Goal: Task Accomplishment & Management: Manage account settings

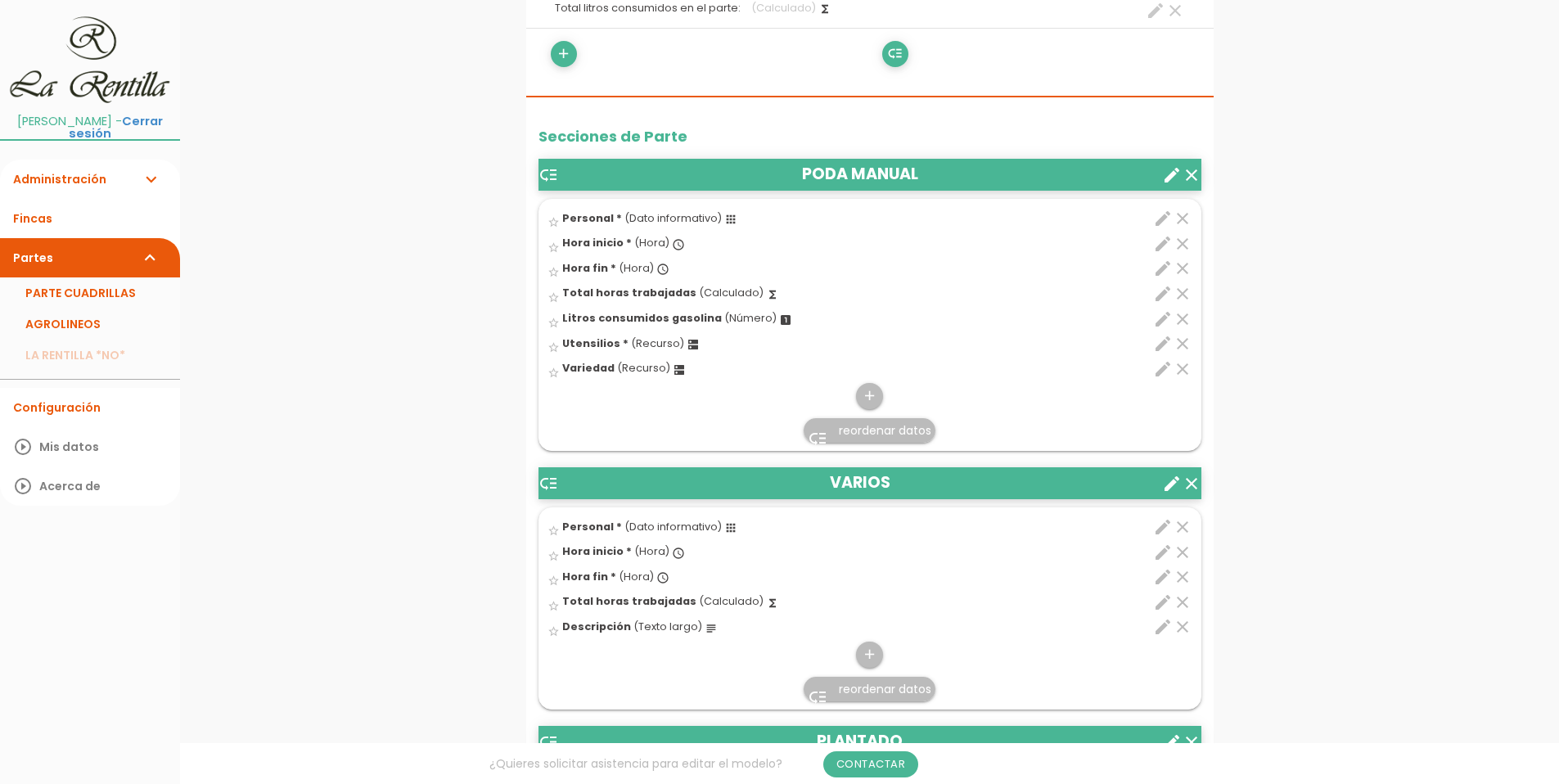
scroll to position [491, 0]
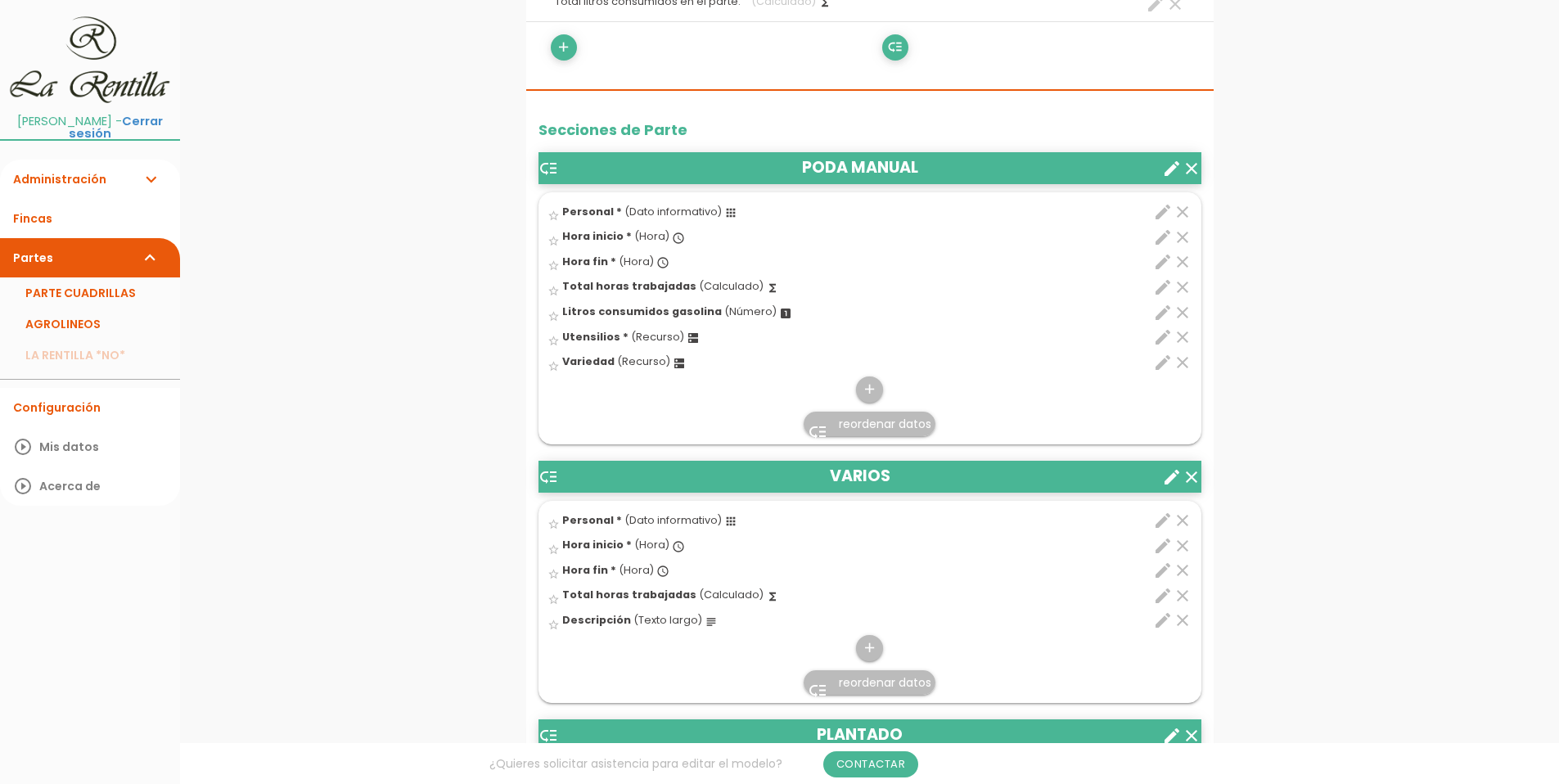
click at [1154, 526] on icon "edit" at bounding box center [1163, 521] width 20 height 20
select select "4859"
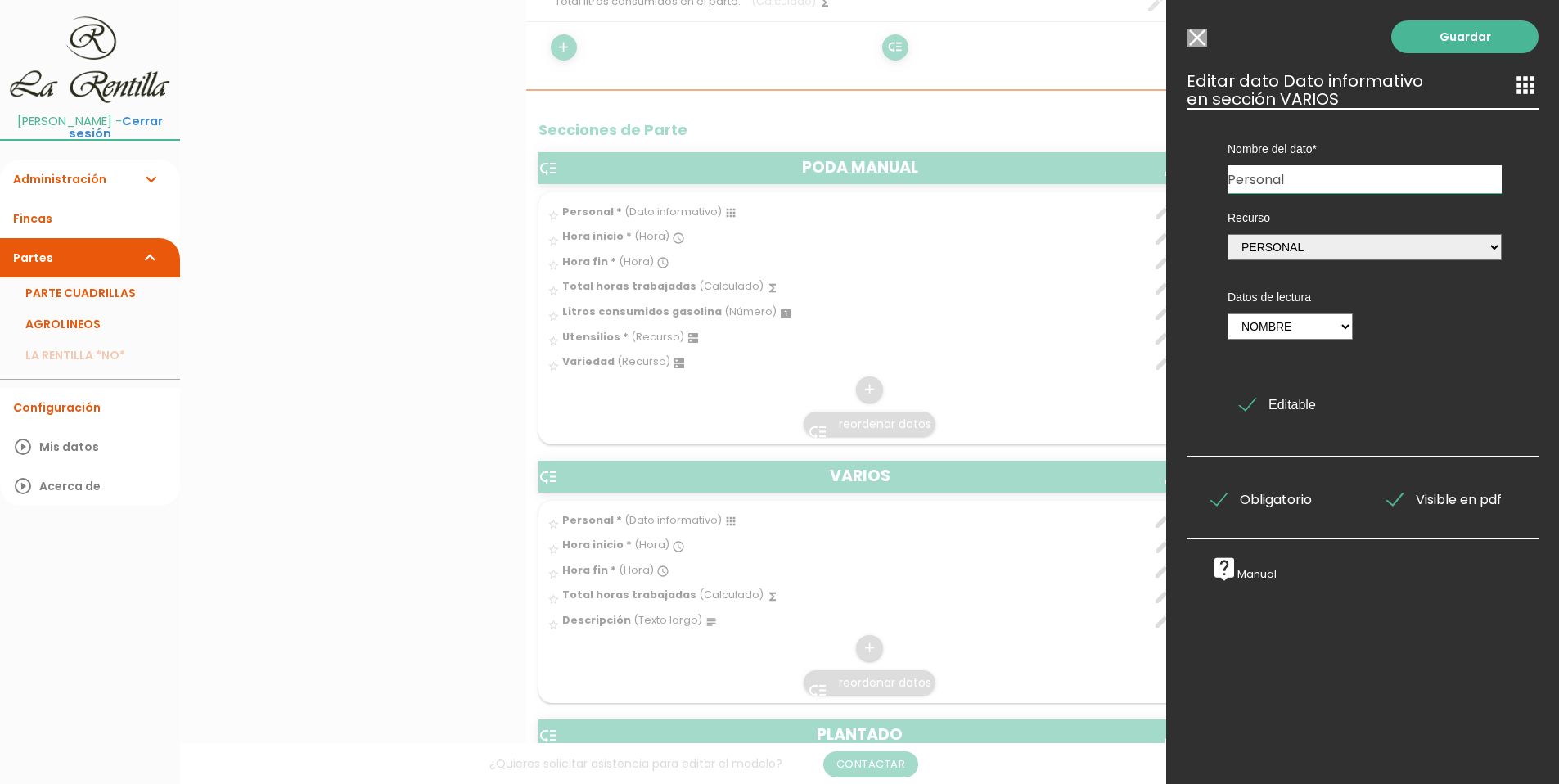
click at [1193, 38] on input "Seleccionar todos los usuarios" at bounding box center [1197, 37] width 21 height 18
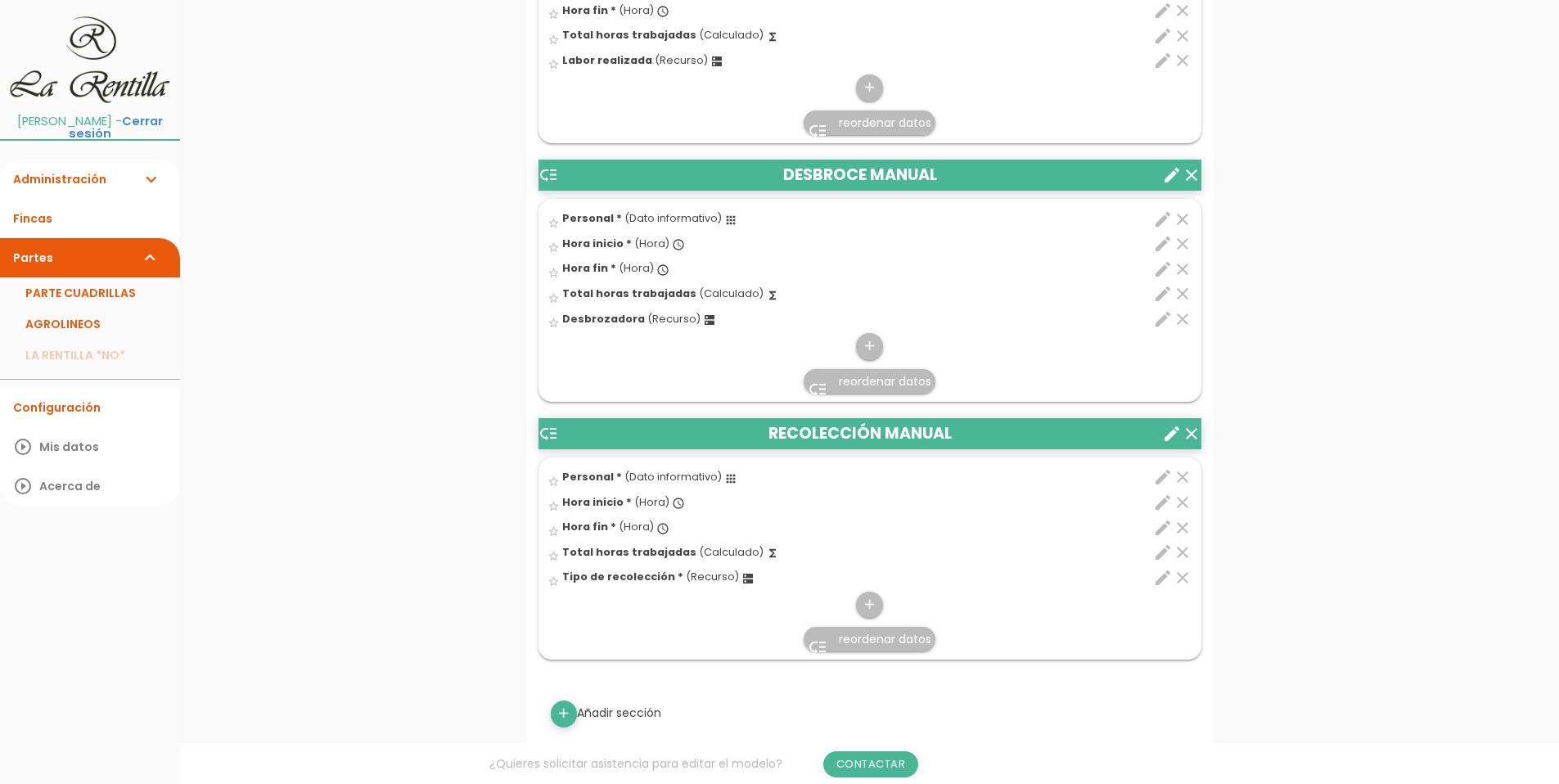
scroll to position [1391, 0]
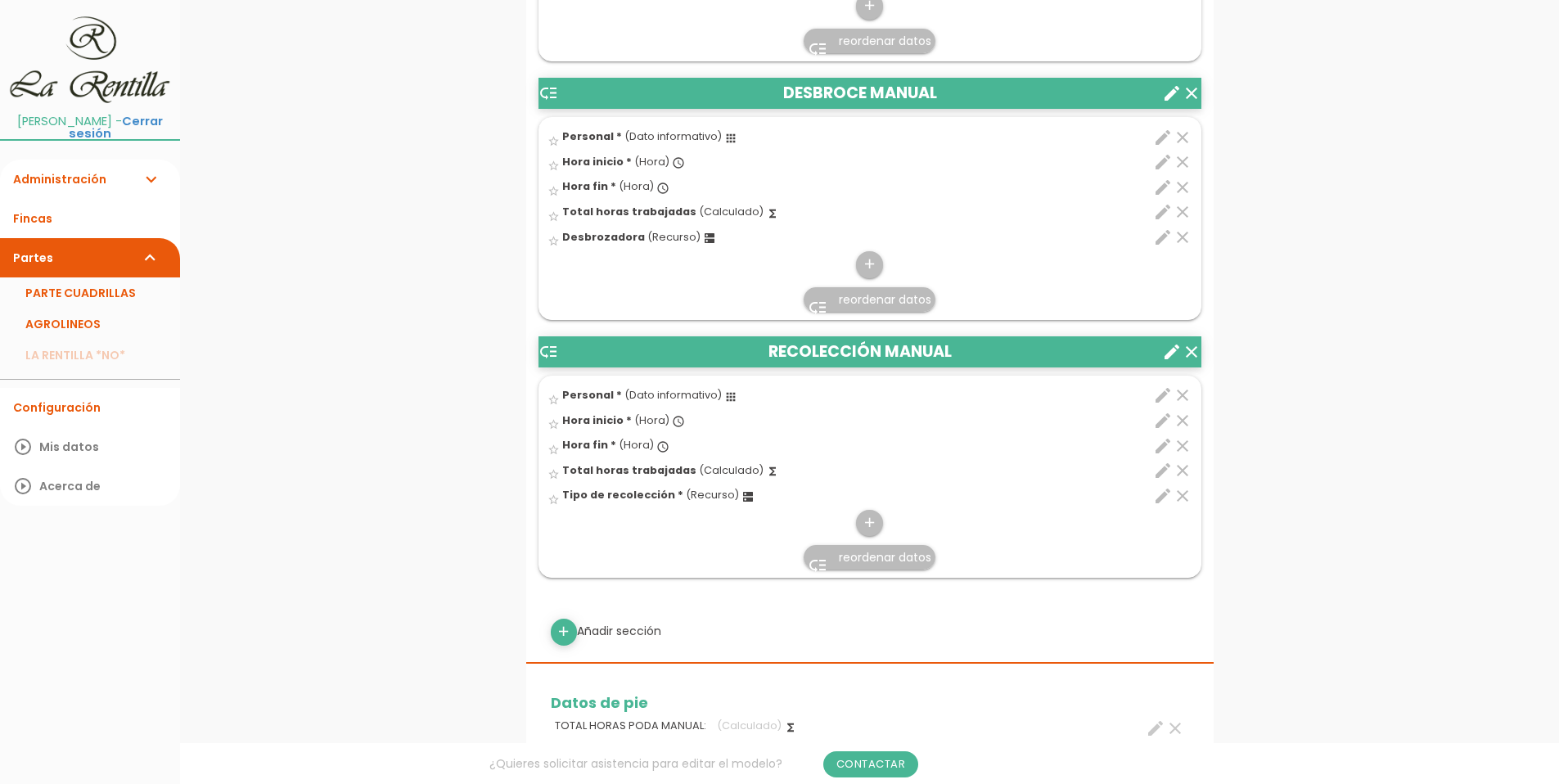
click at [550, 352] on icon "low_priority" at bounding box center [548, 352] width 20 height 20
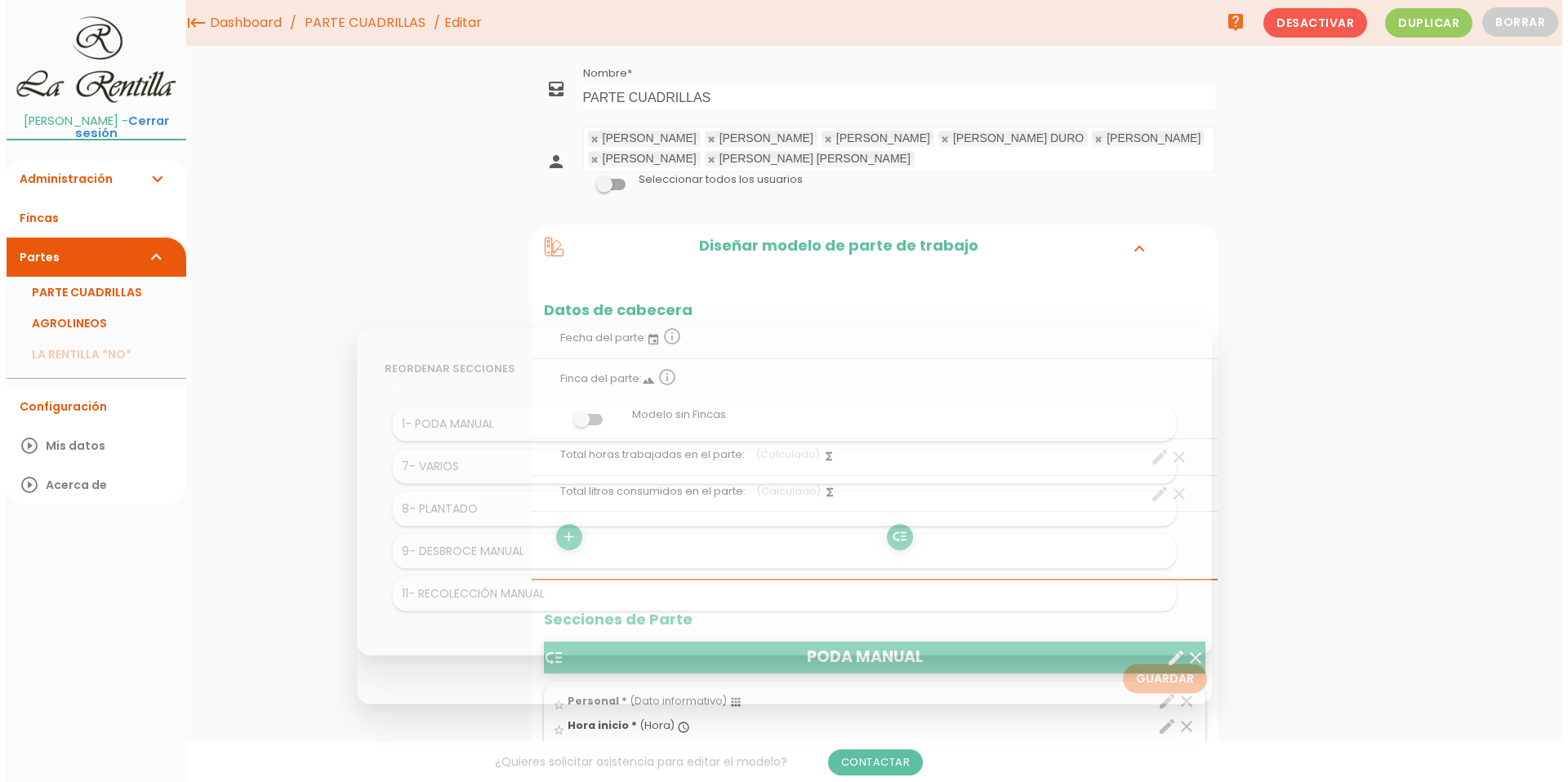
scroll to position [0, 0]
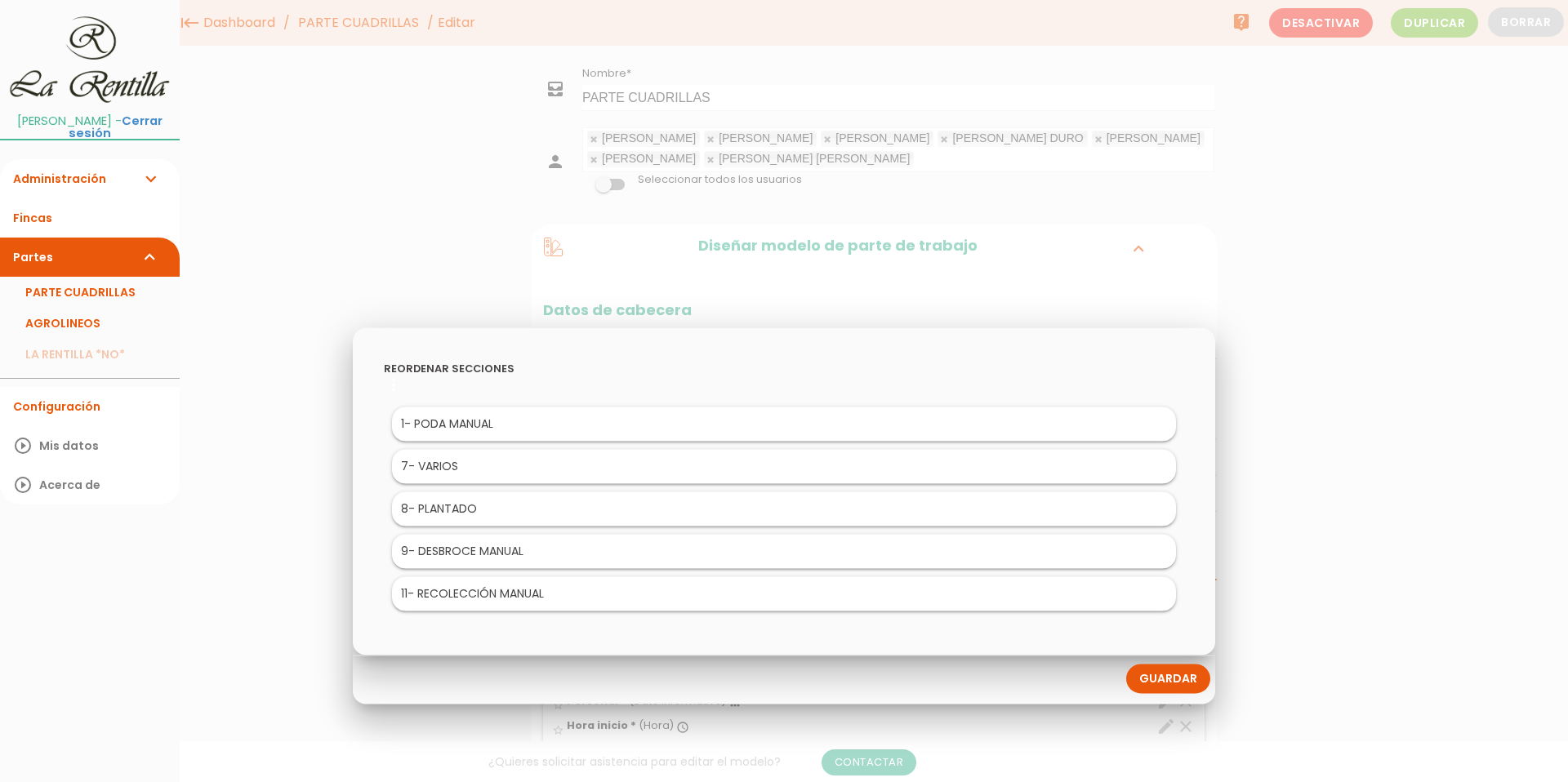
click at [1177, 683] on link "Guardar" at bounding box center [1168, 678] width 84 height 29
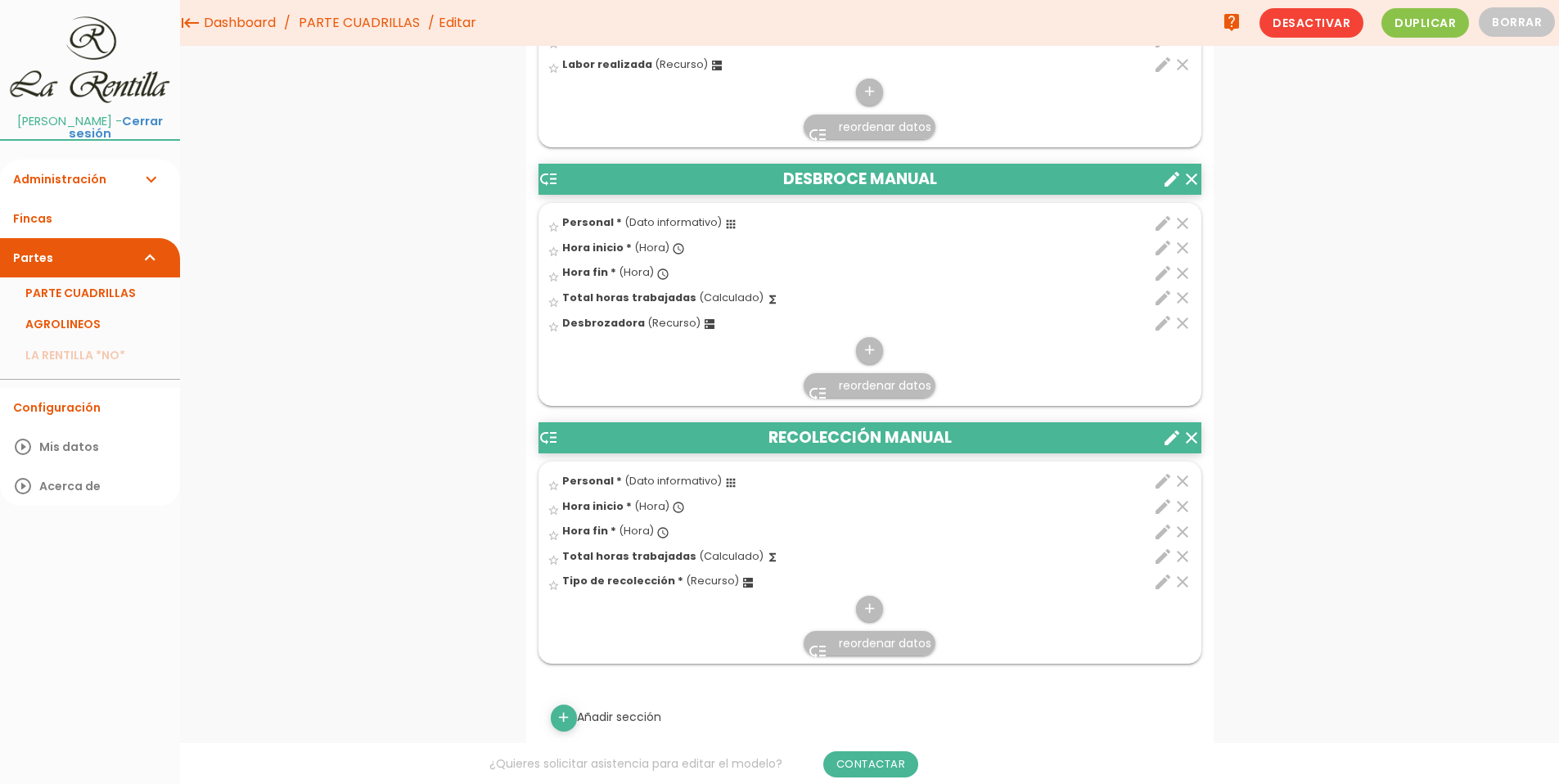
scroll to position [1231, 0]
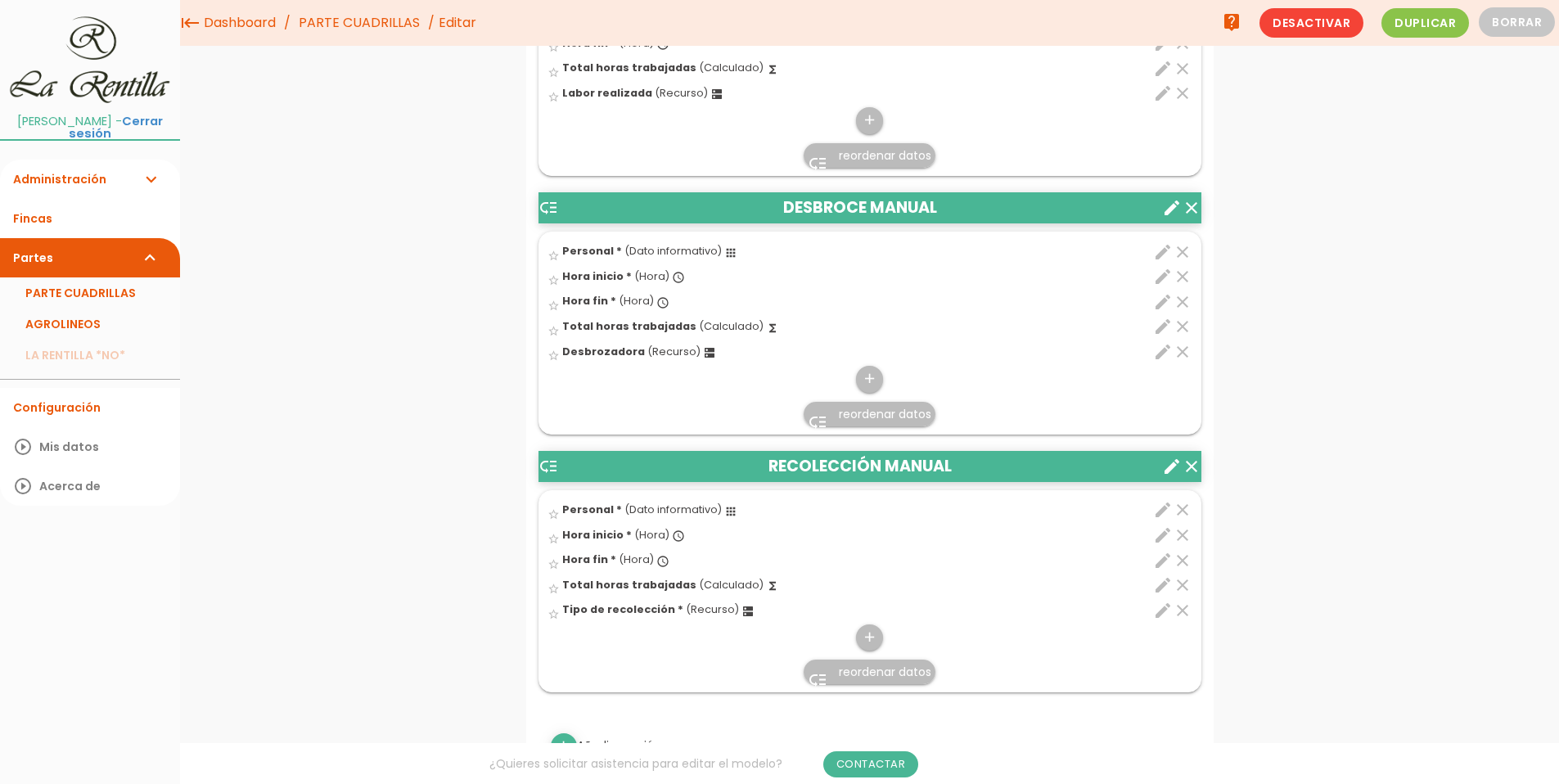
click at [1168, 467] on icon "create" at bounding box center [1172, 467] width 20 height 20
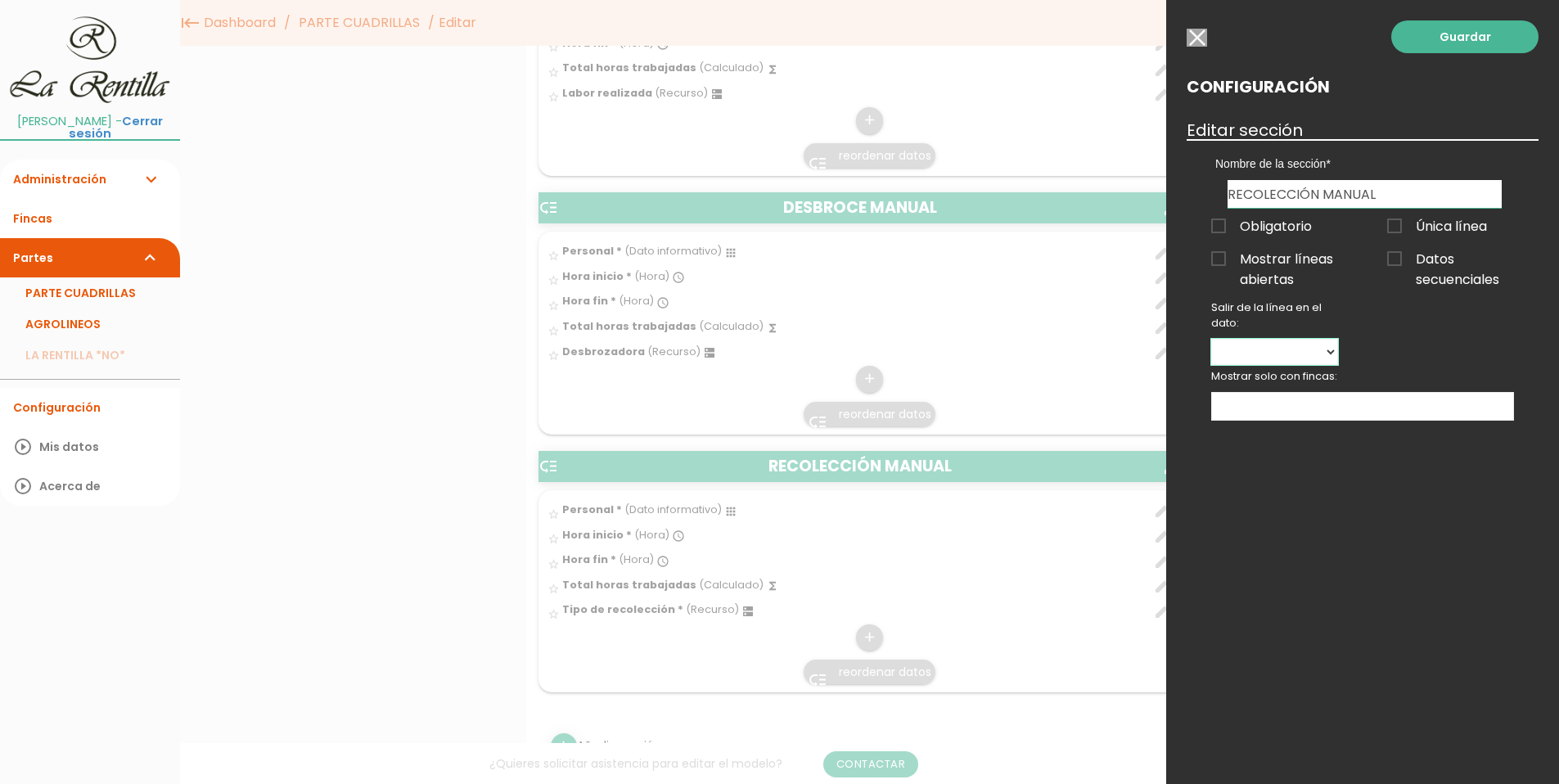
click at [1327, 353] on select "Personal Hora inicio Hora fin Total horas trabajadas Tipo de recolección" at bounding box center [1275, 352] width 127 height 26
click at [1192, 37] on input "button" at bounding box center [1197, 37] width 21 height 18
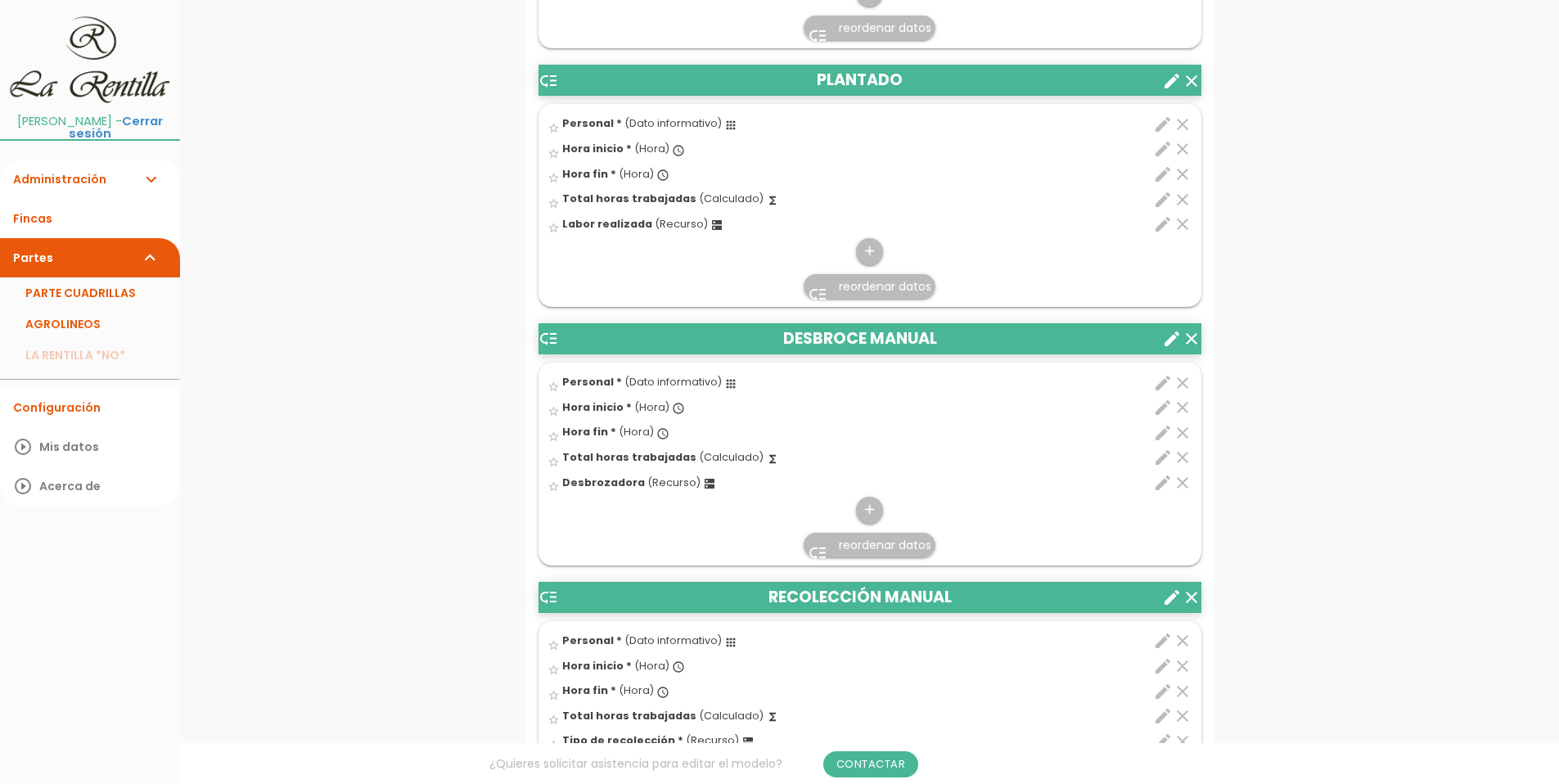
scroll to position [1473, 0]
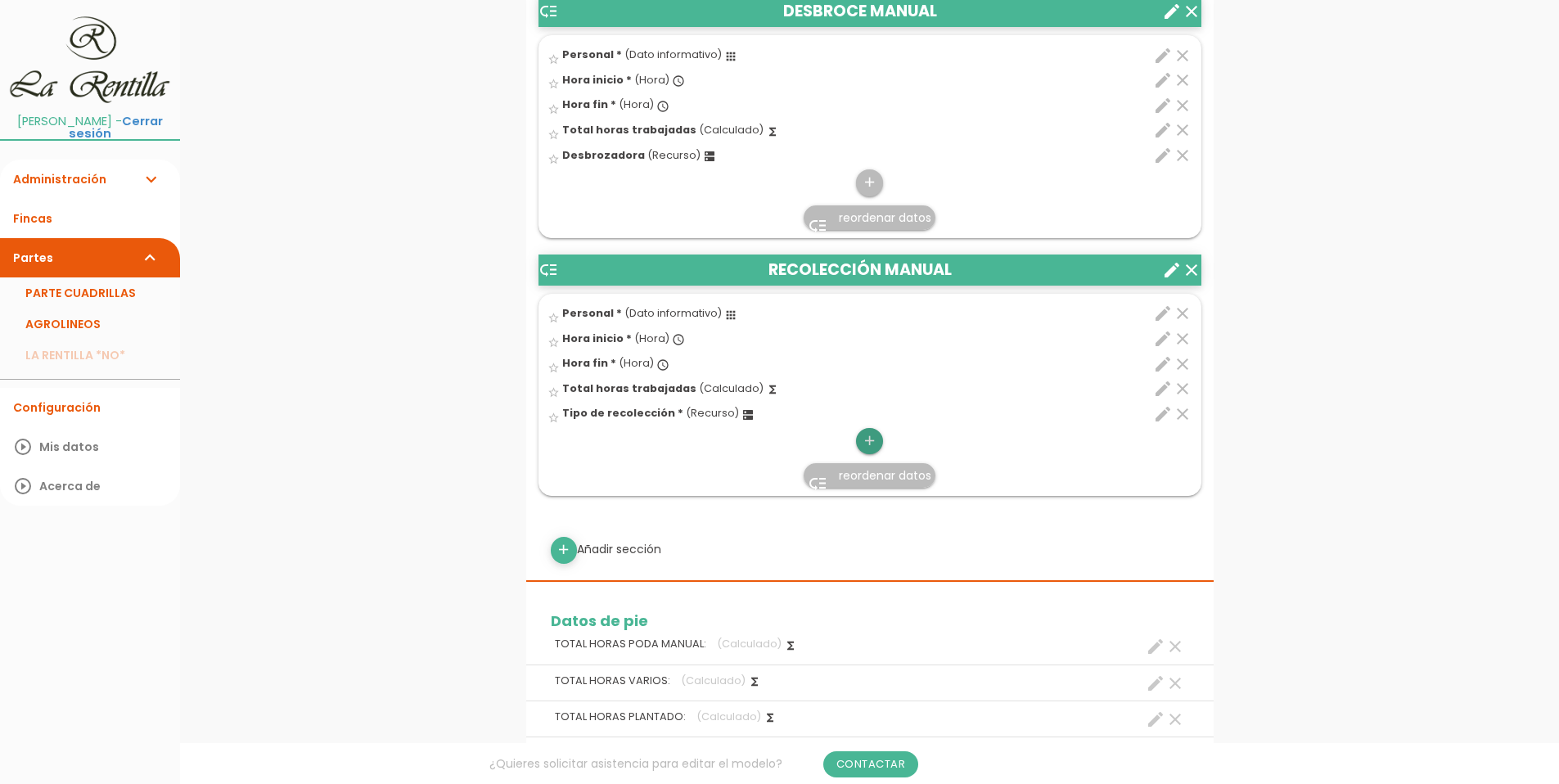
click at [862, 443] on icon "add" at bounding box center [869, 441] width 16 height 26
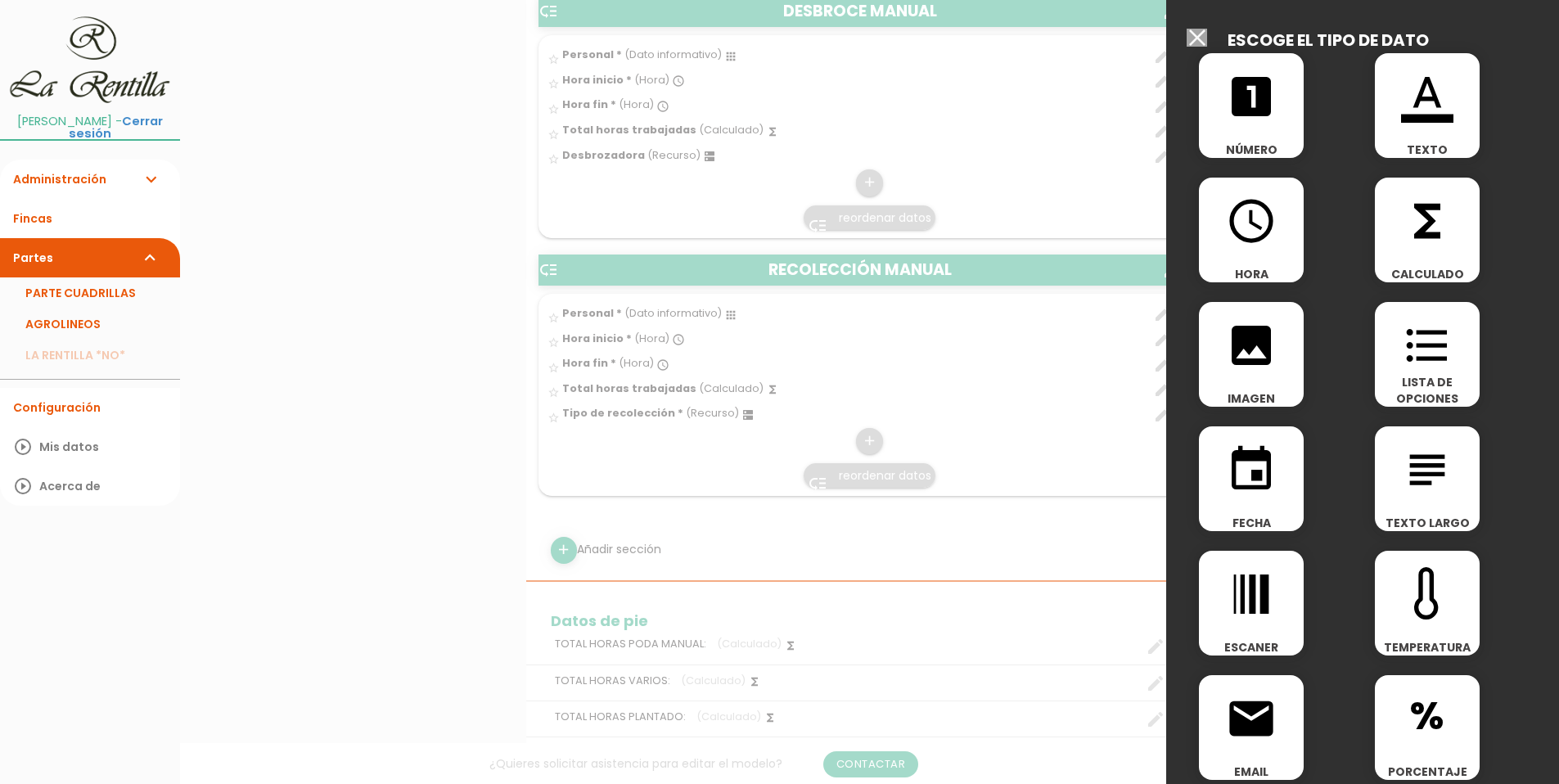
click at [1188, 40] on input "Seleccionar todos los usuarios" at bounding box center [1197, 37] width 21 height 18
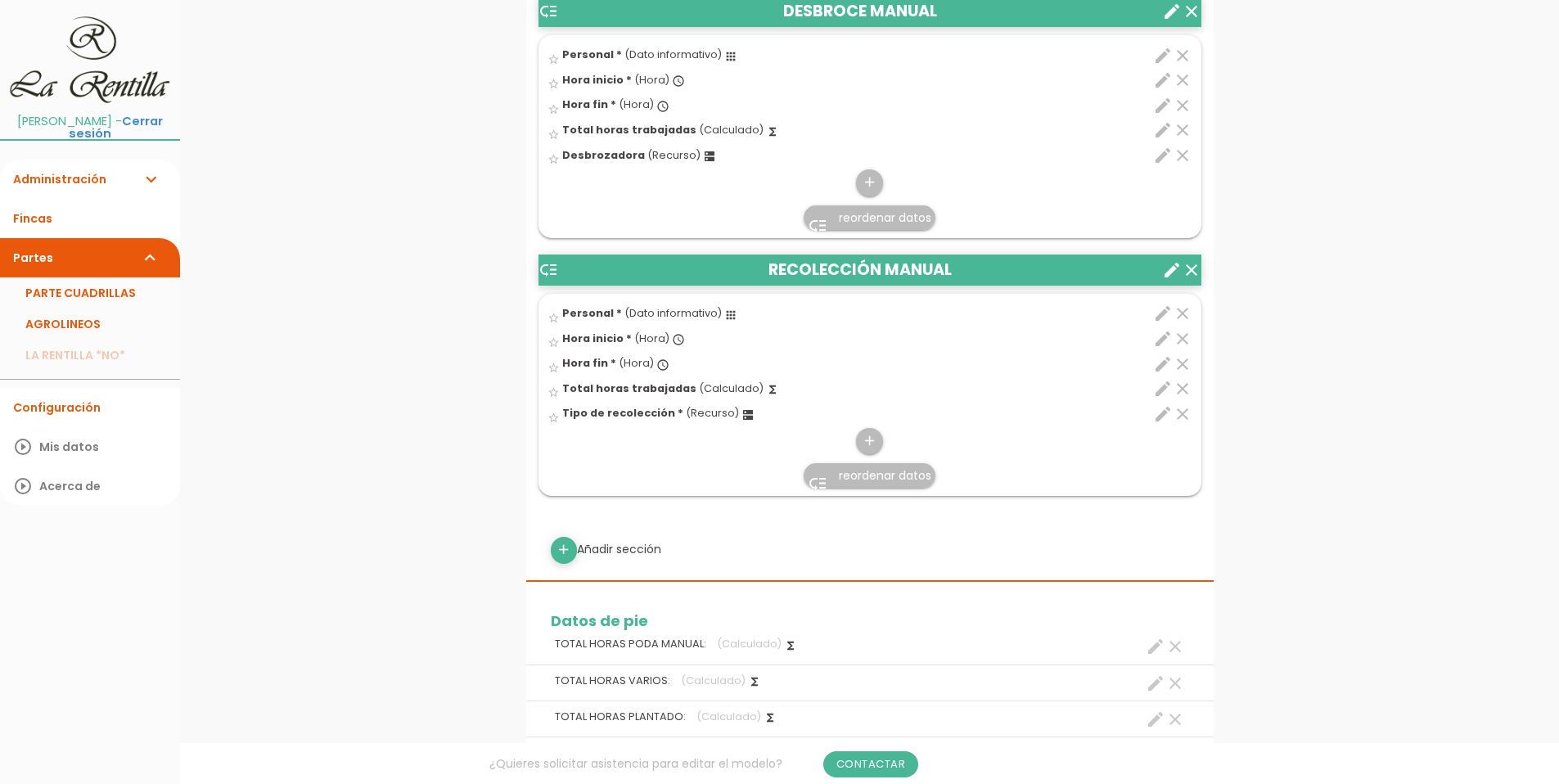
drag, startPoint x: 827, startPoint y: 293, endPoint x: 829, endPoint y: 309, distance: 16.1
click at [829, 309] on article "low_priority RECOLECCIÓN MANUAL clear create star_border" at bounding box center [870, 375] width 663 height 242
drag, startPoint x: 832, startPoint y: 277, endPoint x: 677, endPoint y: 507, distance: 277.4
click at [562, 552] on icon "add" at bounding box center [563, 549] width 16 height 26
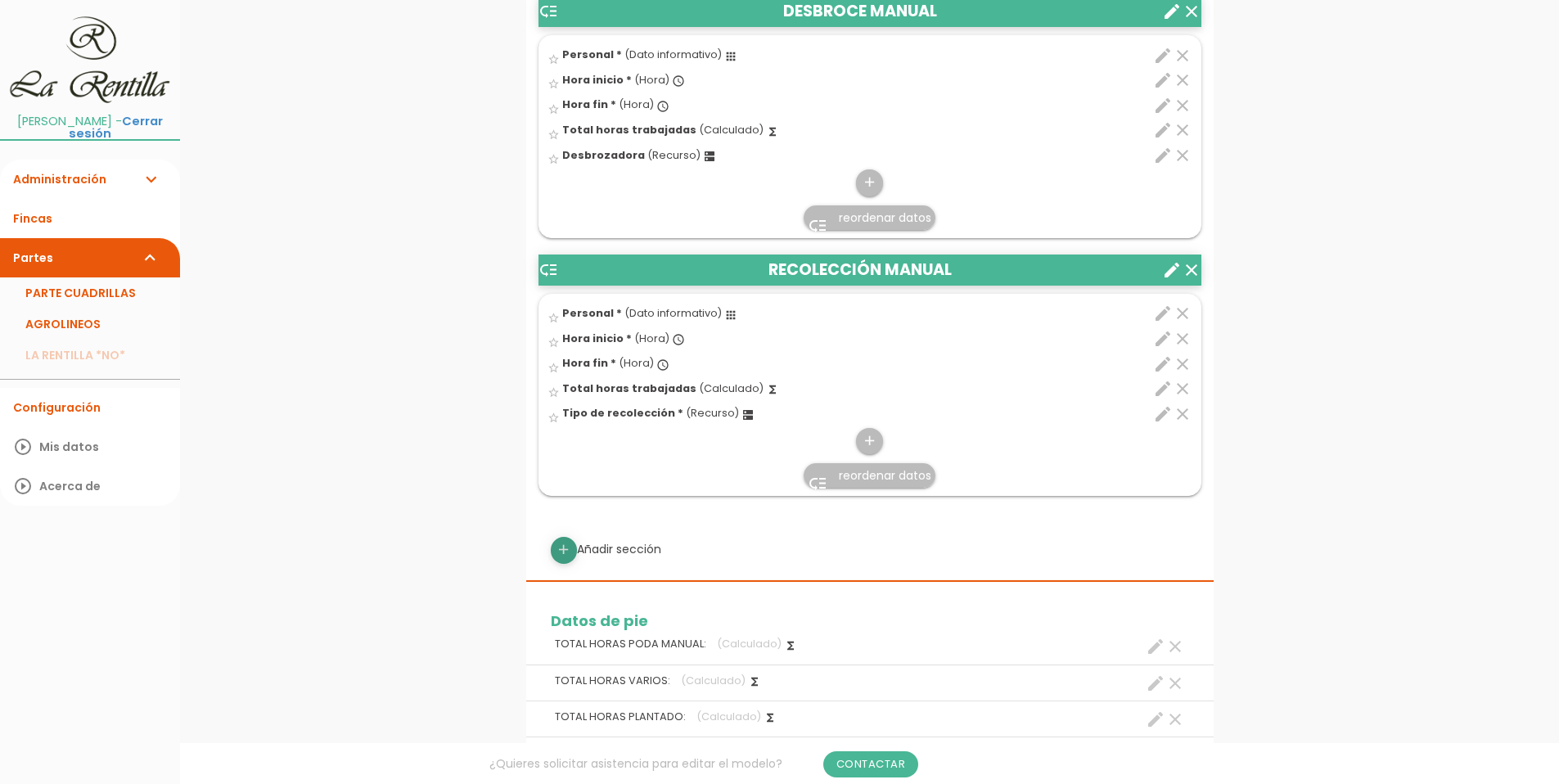
select select
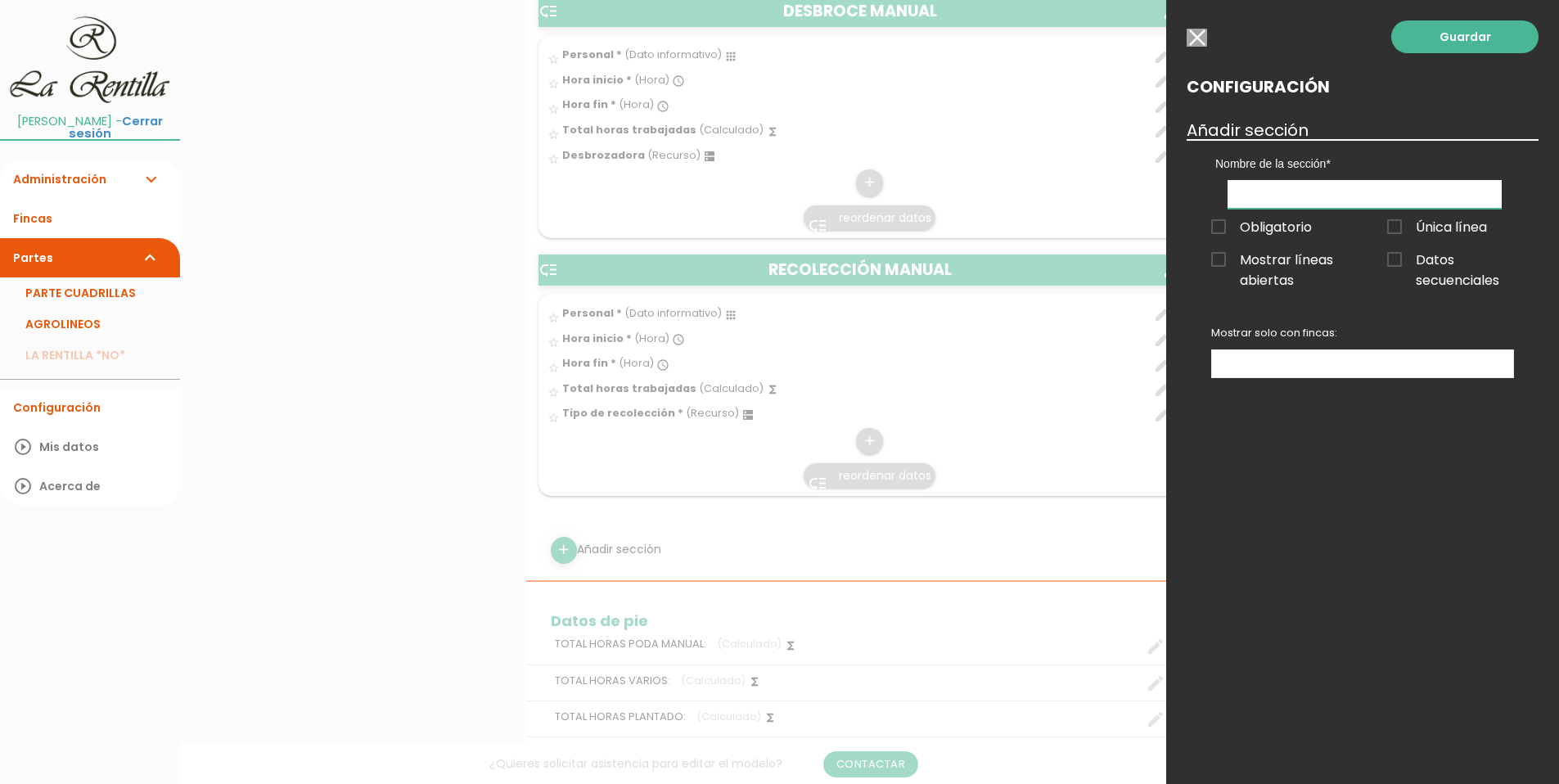
click at [1274, 198] on input "text" at bounding box center [1364, 194] width 274 height 28
type input "r"
type input "RIEGO"
click at [1389, 541] on div "Guardar Configuración Añadir sección Nombre de la sección PODA MANUAL VARIOS PL…" at bounding box center [1363, 392] width 393 height 784
click at [1251, 360] on ul at bounding box center [1362, 363] width 301 height 27
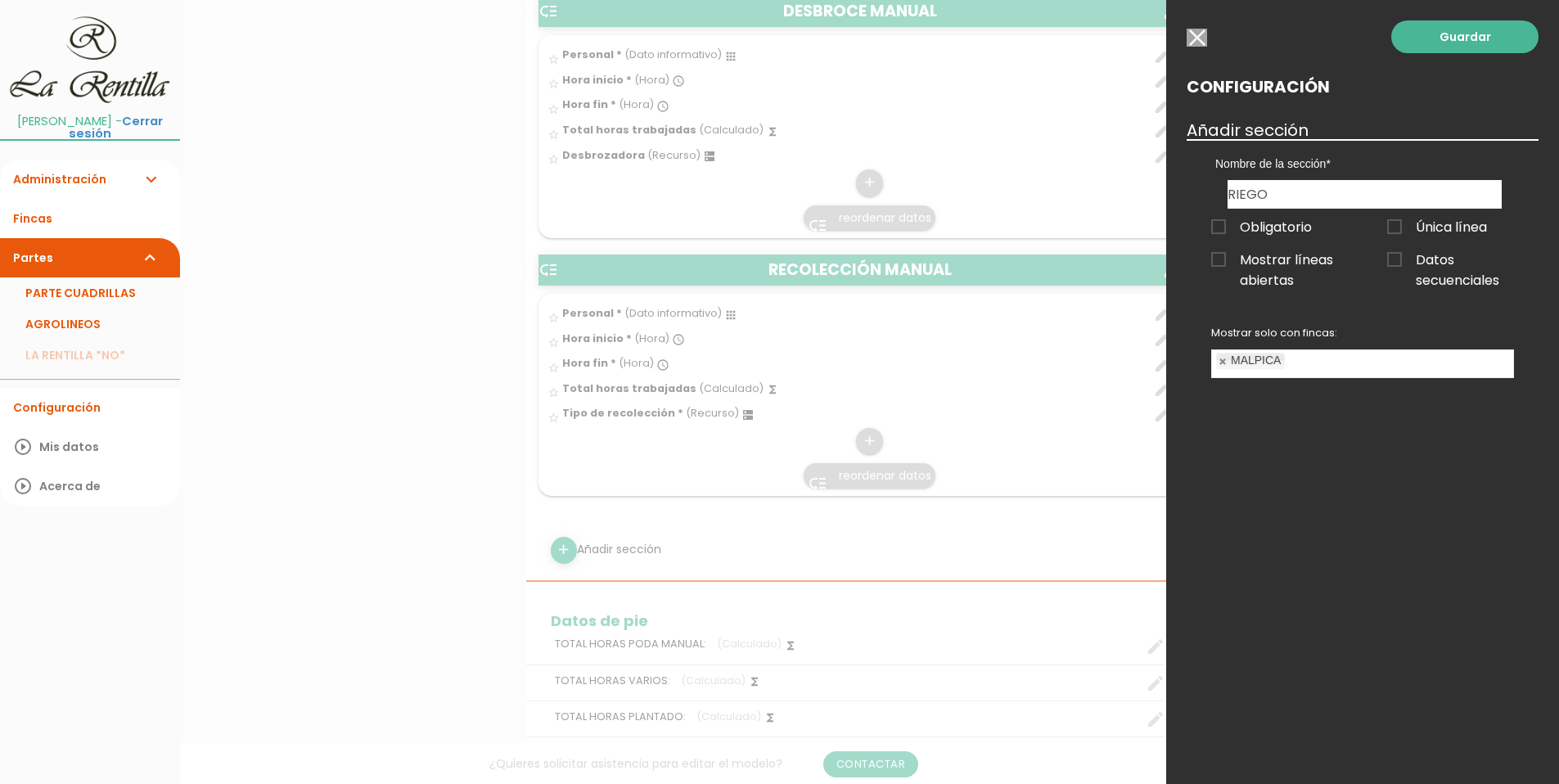
click at [1305, 372] on ul "MALPICA" at bounding box center [1362, 363] width 301 height 27
click at [1423, 362] on ul "MALPICA ALBALA LA CHICA" at bounding box center [1362, 363] width 301 height 27
click at [1224, 361] on link at bounding box center [1224, 361] width 10 height 11
select select "13747"
click at [1222, 361] on link at bounding box center [1224, 361] width 10 height 11
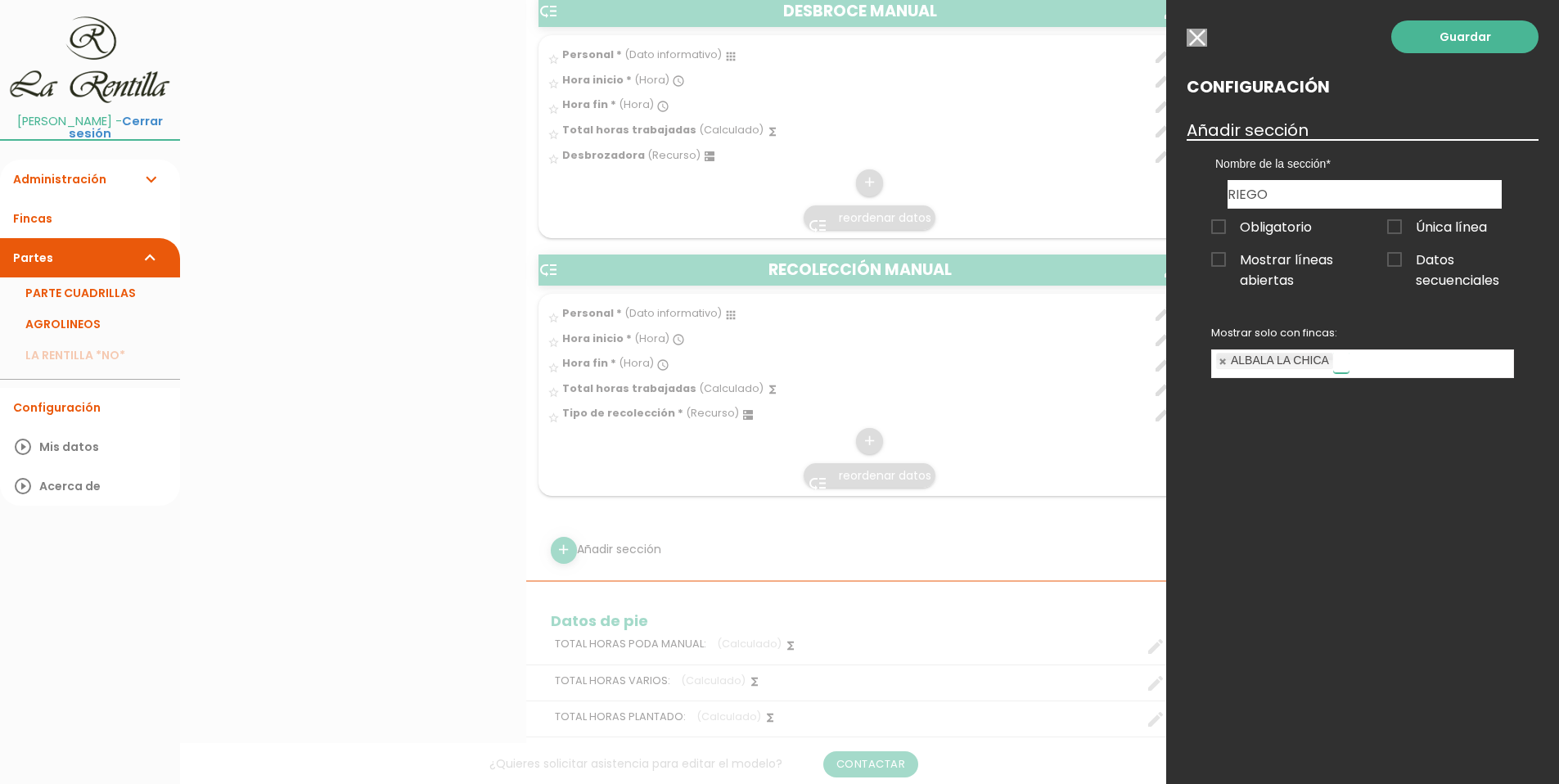
select select
click at [1245, 452] on div "Guardar Configuración Añadir sección Nombre de la sección PODA MANUAL VARIOS PL…" at bounding box center [1363, 392] width 393 height 784
click at [1261, 534] on div "Guardar Configuración Añadir sección Nombre de la sección PODA MANUAL VARIOS PL…" at bounding box center [1363, 392] width 393 height 784
click at [1462, 29] on link "Guardar" at bounding box center [1465, 37] width 147 height 32
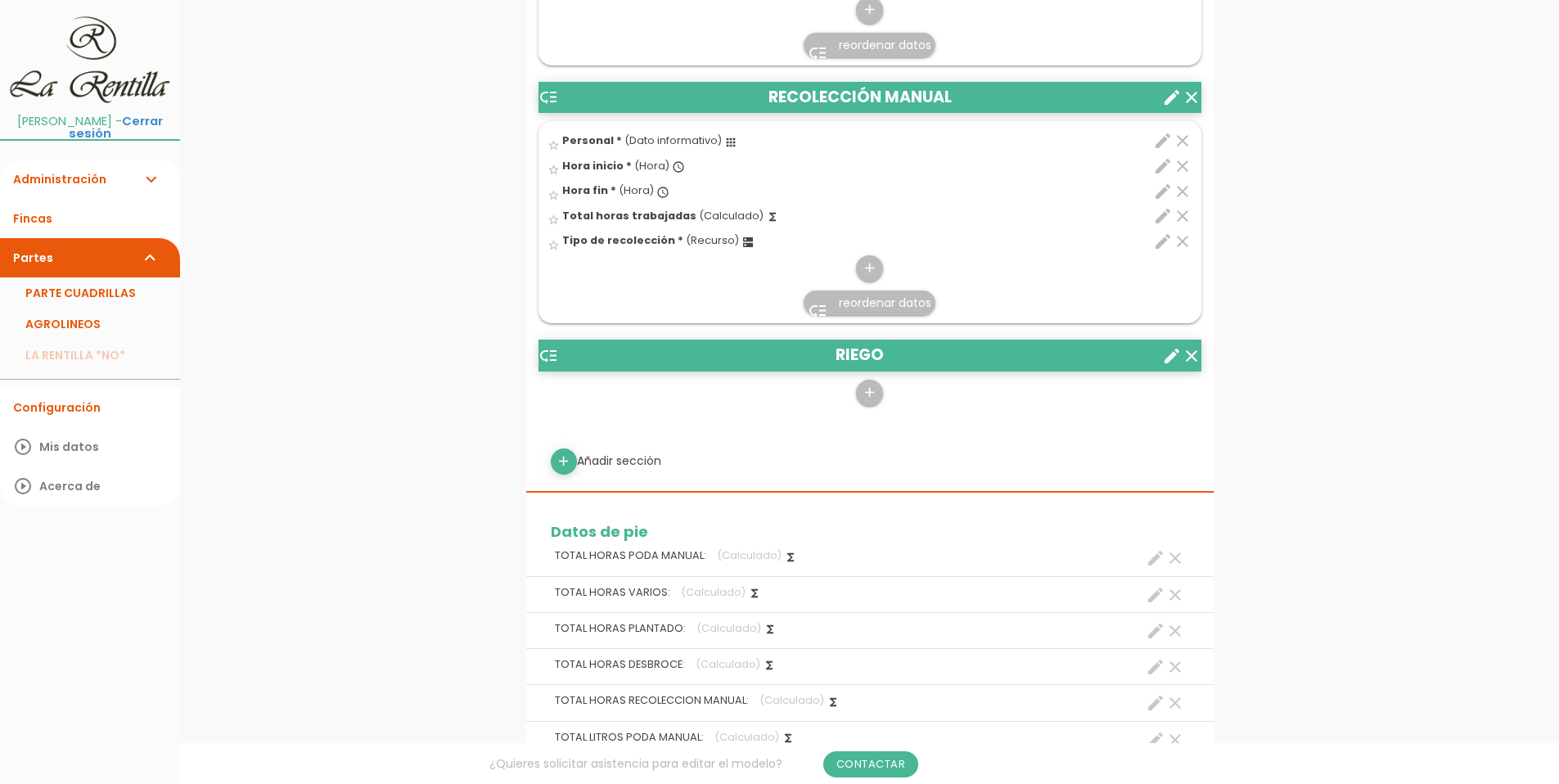
scroll to position [1637, 0]
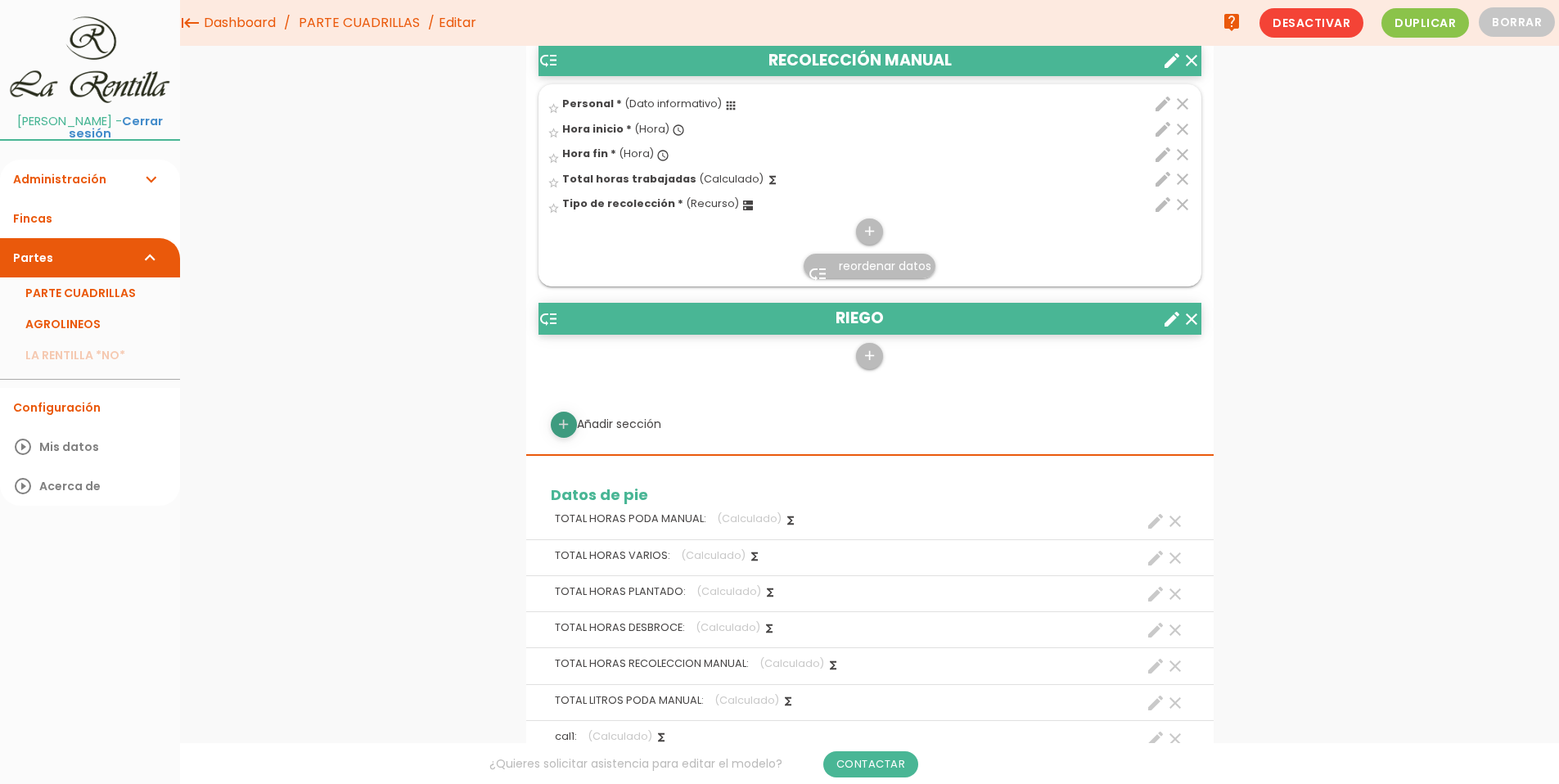
click at [566, 426] on icon "add" at bounding box center [563, 424] width 16 height 26
select select
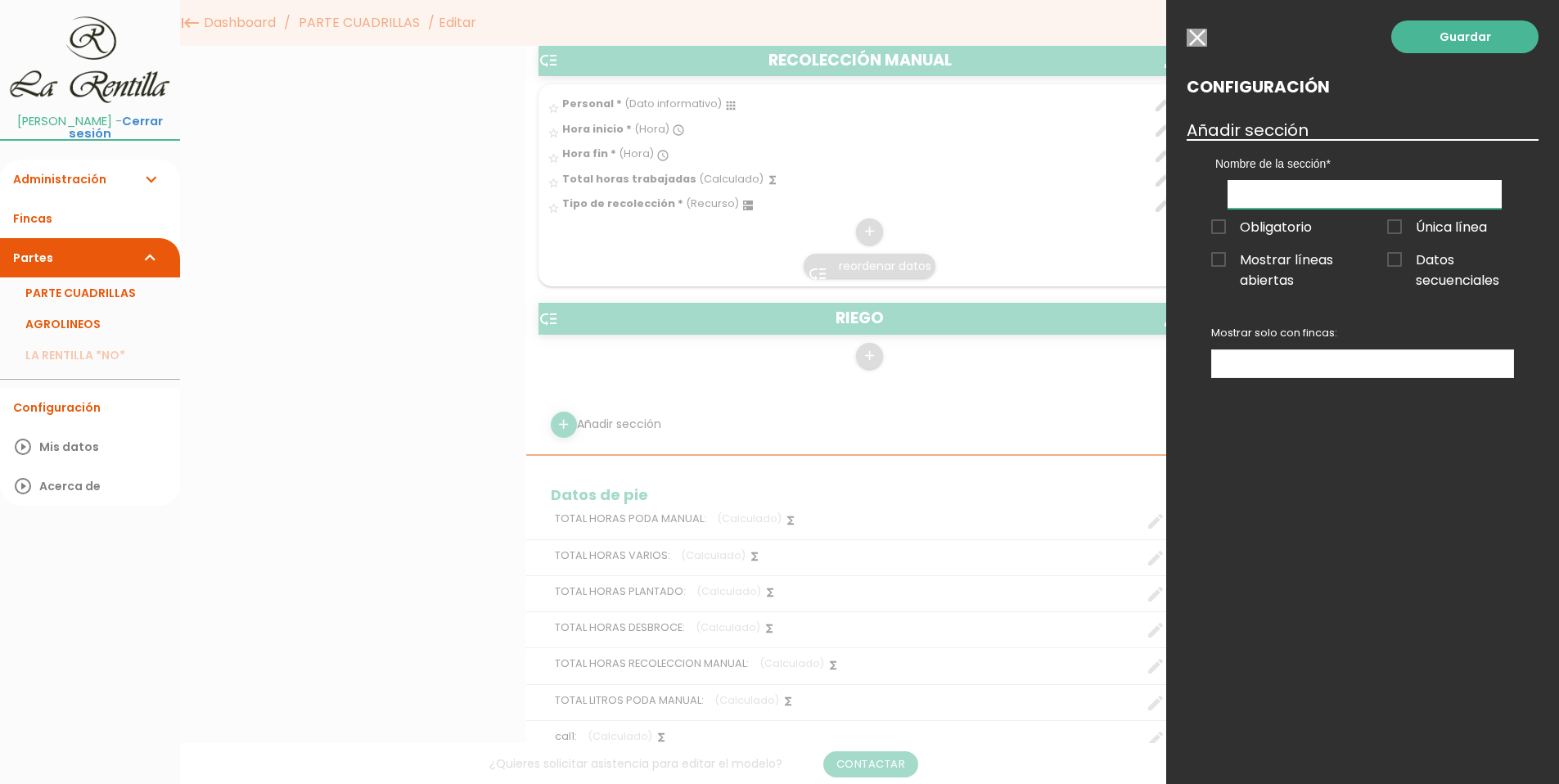
click at [1291, 192] on input "text" at bounding box center [1364, 194] width 274 height 28
type input "t"
type input "TRATAMIENTO MANUAL"
click at [1447, 41] on link "Guardar" at bounding box center [1465, 37] width 147 height 32
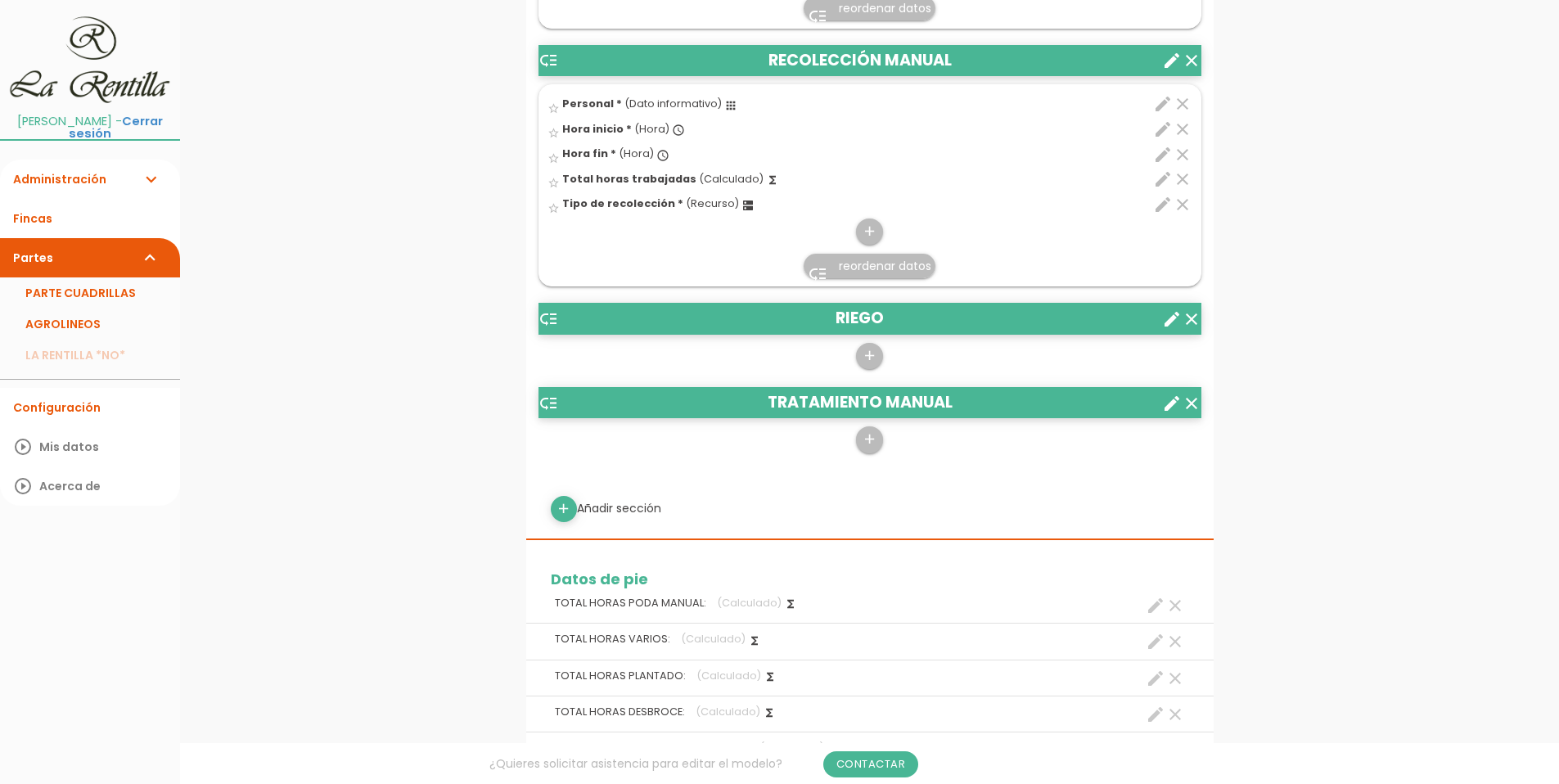
click at [892, 403] on header "low_priority TRATAMIENTO MANUAL clear create" at bounding box center [870, 402] width 663 height 31
click at [1166, 404] on icon "create" at bounding box center [1172, 403] width 20 height 20
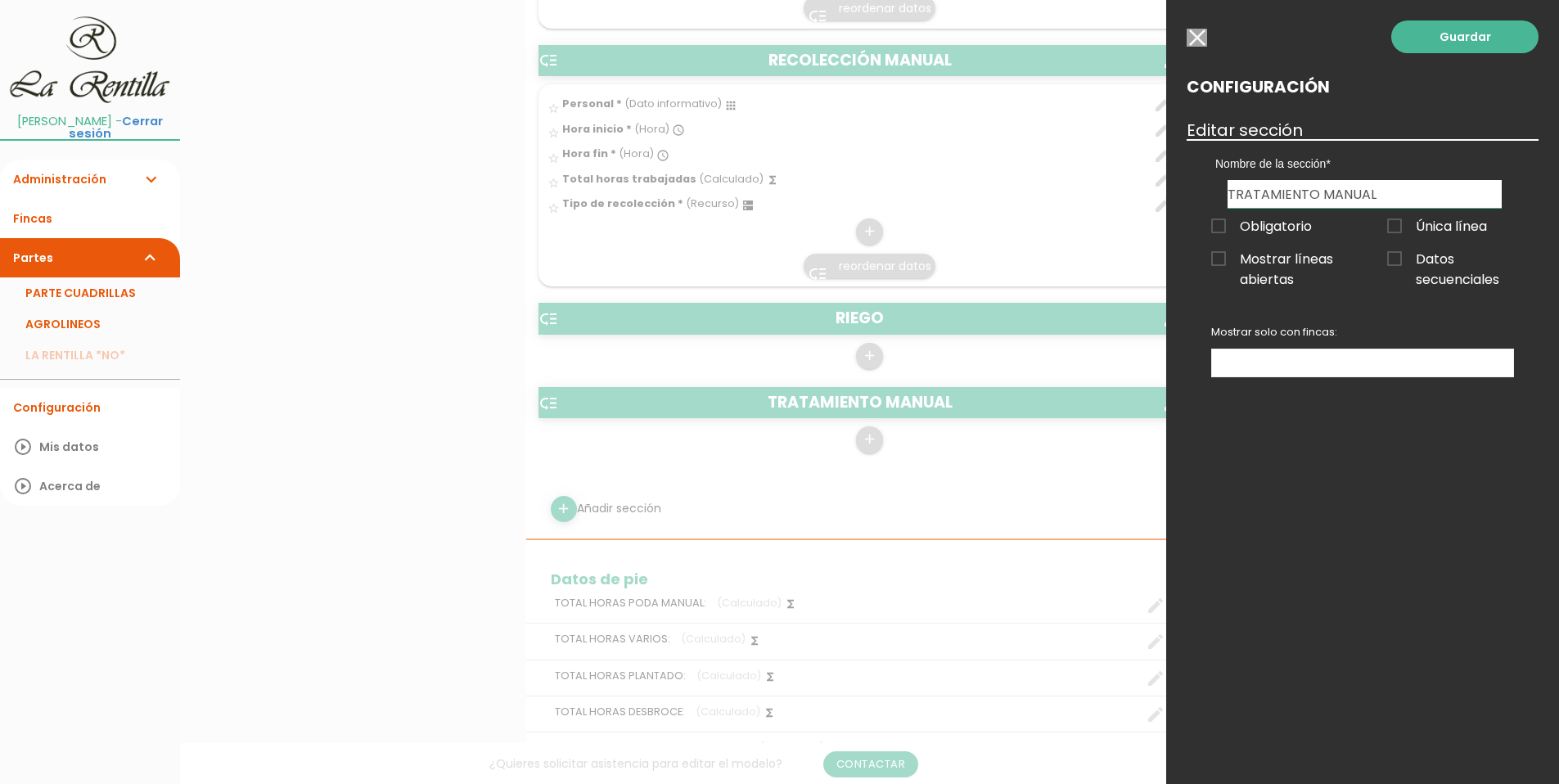
drag, startPoint x: 1319, startPoint y: 193, endPoint x: 1402, endPoint y: 195, distance: 83.0
click at [1402, 195] on input "TRATAMIENTO MANUAL" at bounding box center [1364, 193] width 274 height 27
type input "TRATAMIENTO CON MANGUERA"
click at [1447, 30] on link "Guardar" at bounding box center [1465, 37] width 147 height 32
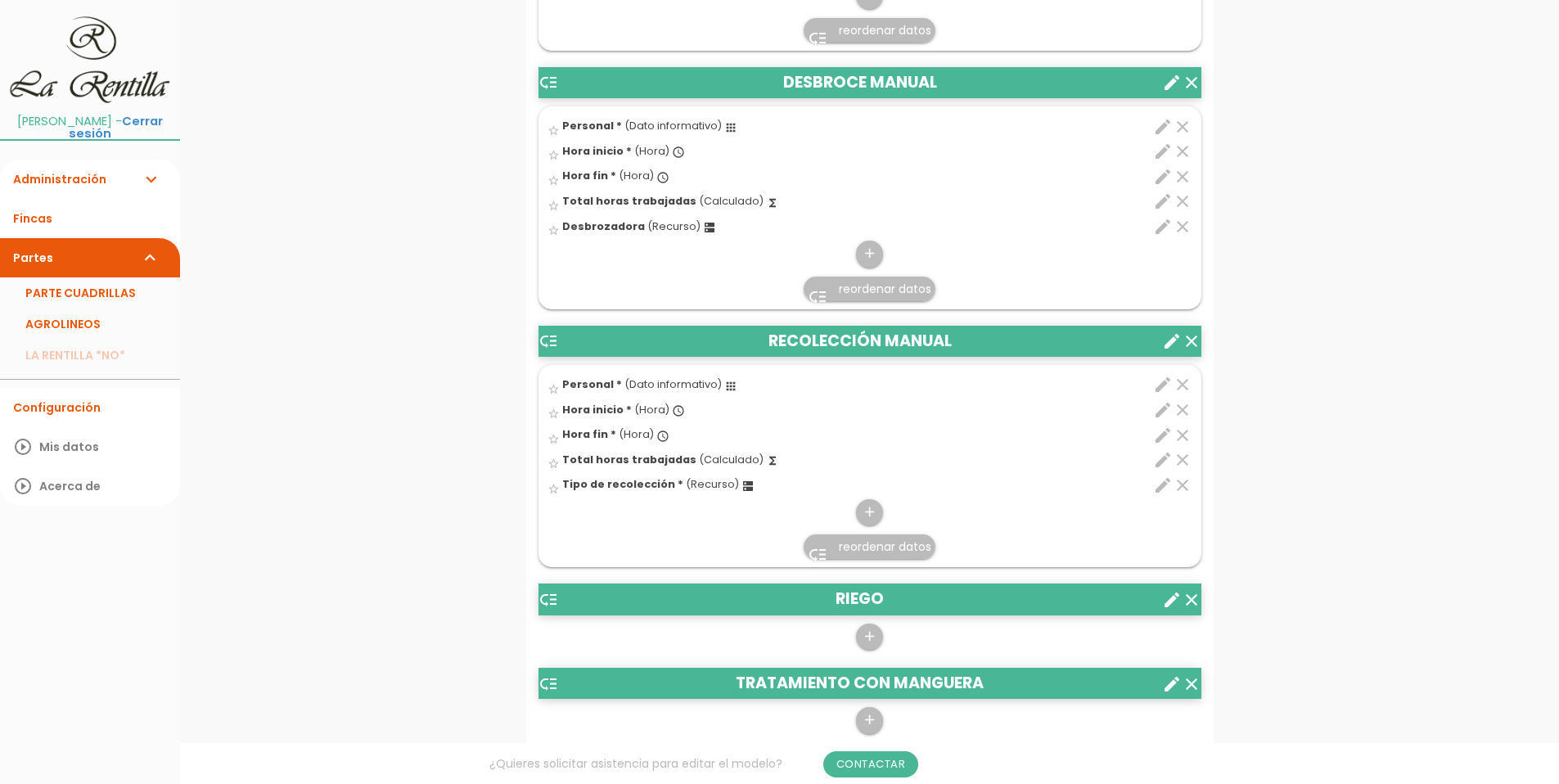
scroll to position [1647, 0]
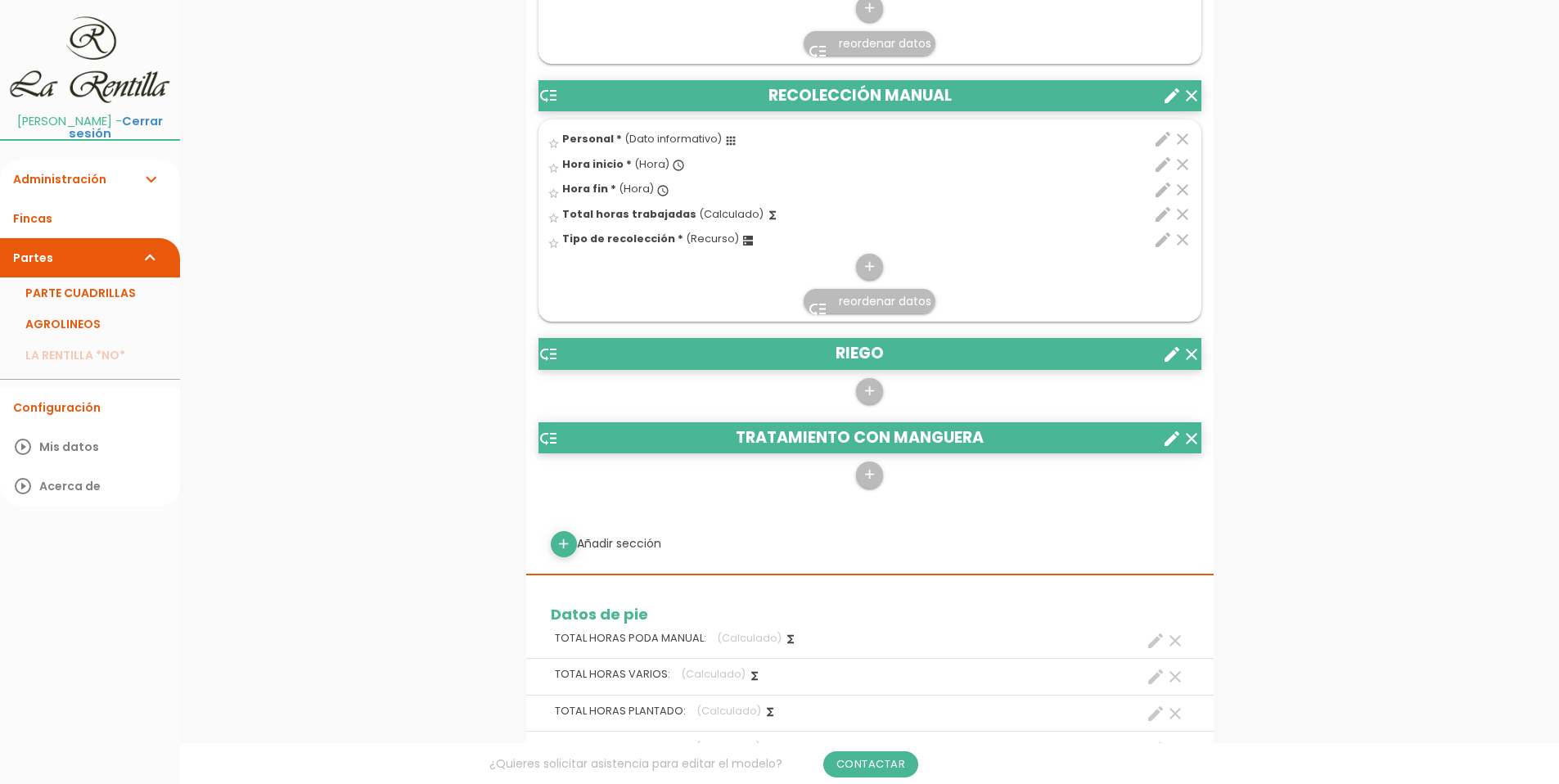
click at [1161, 140] on icon "edit" at bounding box center [1163, 139] width 20 height 20
select select "4859"
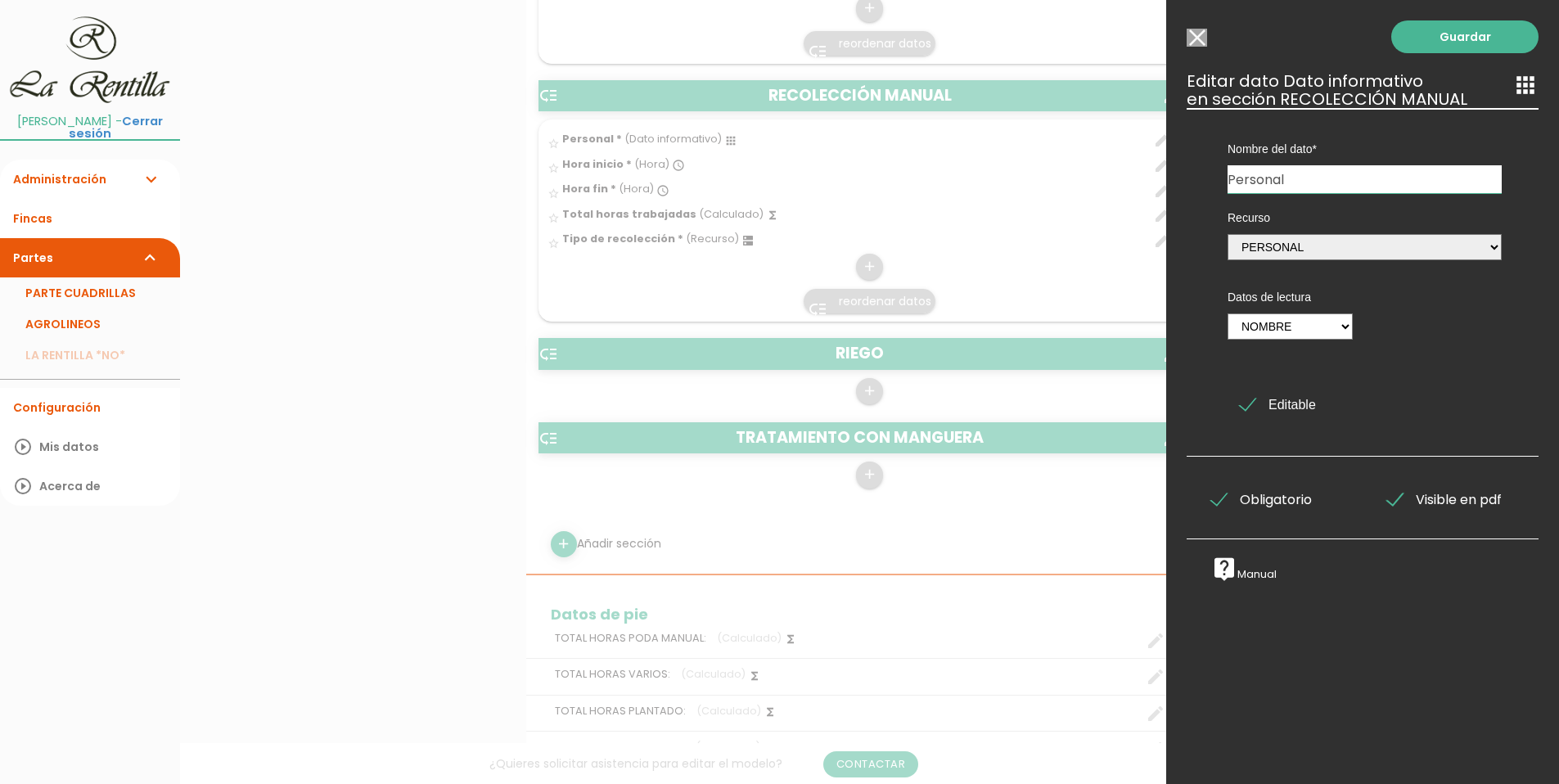
click at [1197, 32] on input "Seleccionar todos los usuarios" at bounding box center [1197, 37] width 21 height 18
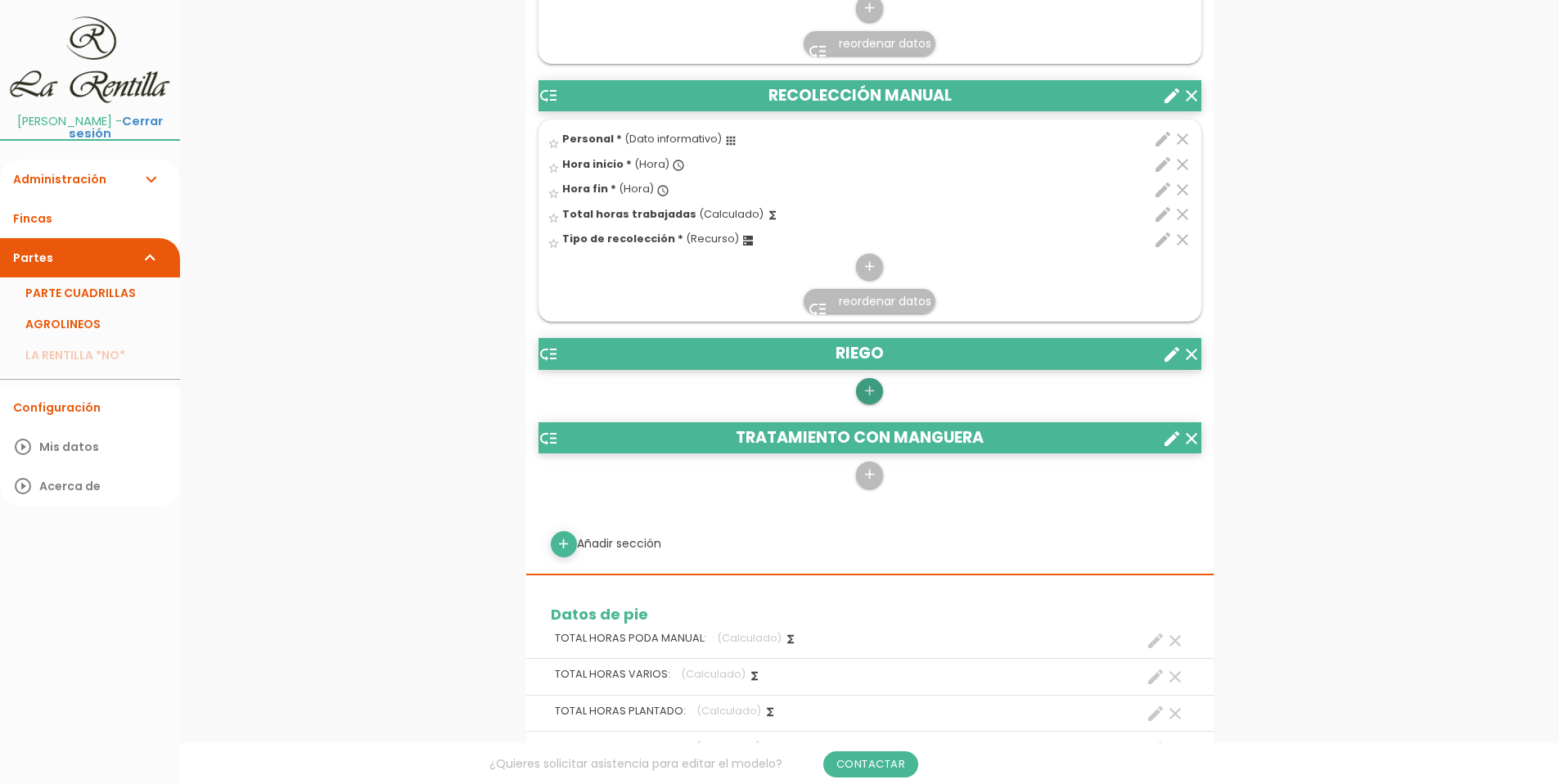
click at [866, 387] on icon "add" at bounding box center [869, 391] width 16 height 26
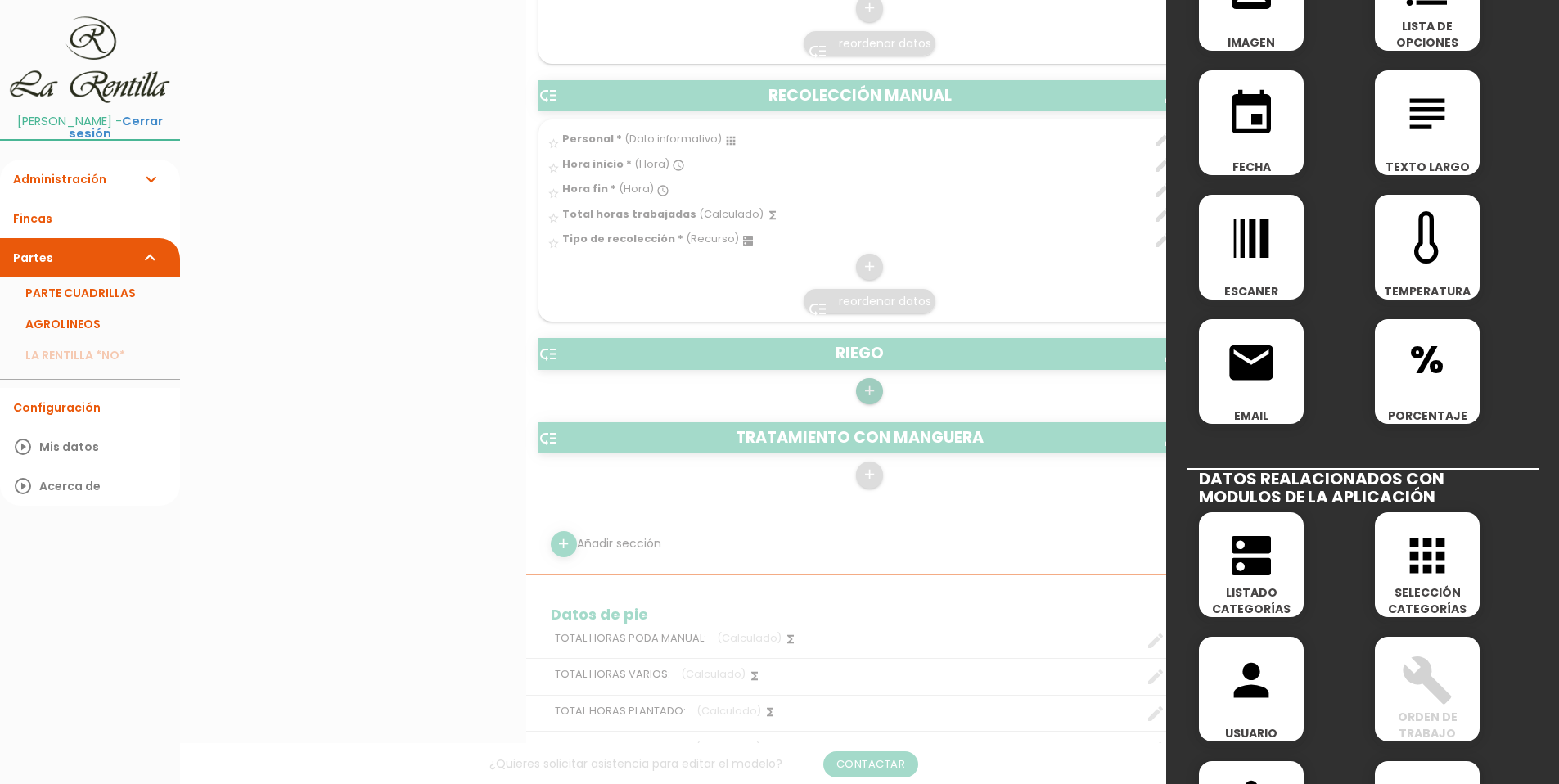
scroll to position [655, 0]
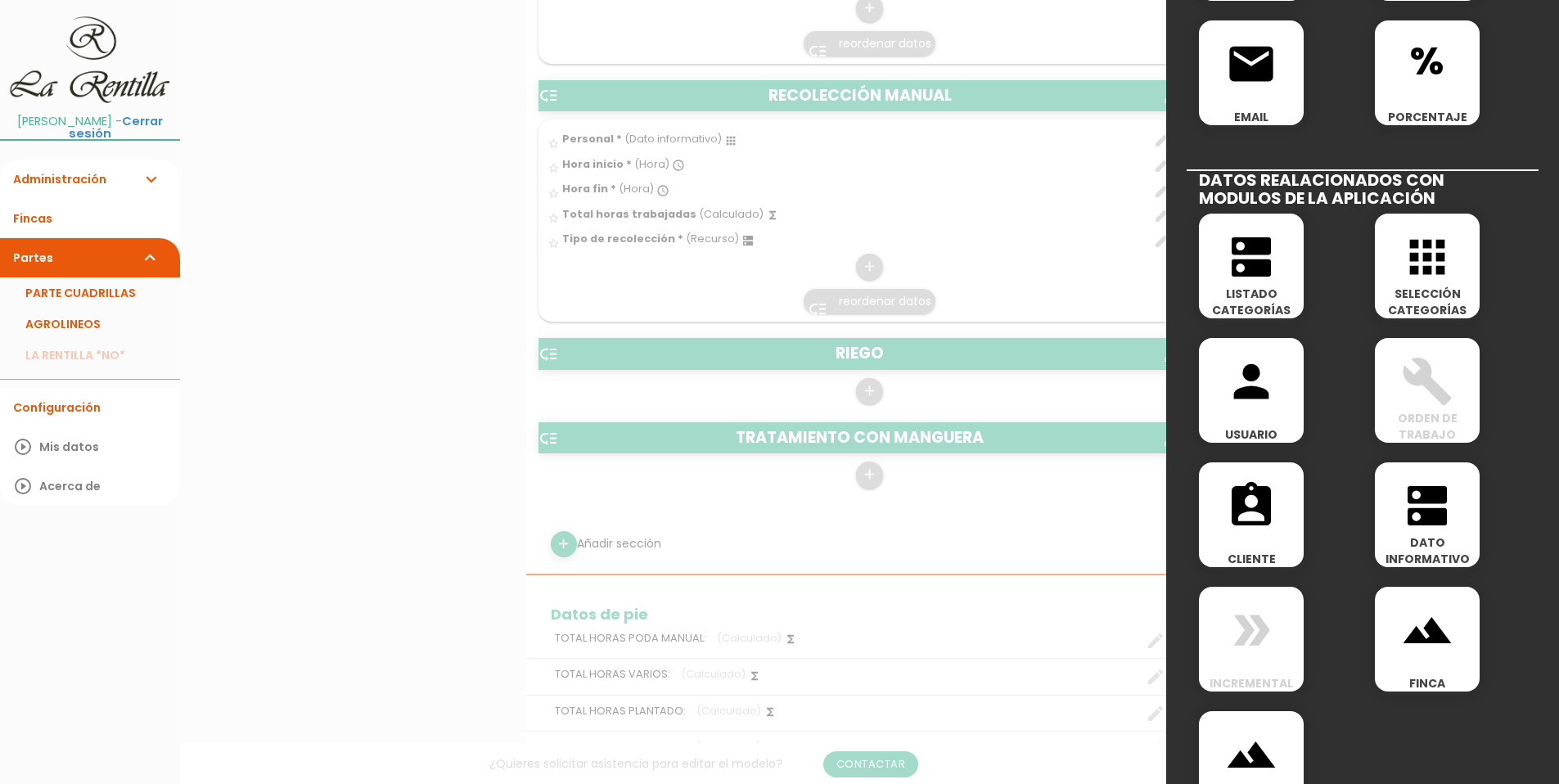
click at [1381, 497] on span "dns" at bounding box center [1427, 497] width 105 height 69
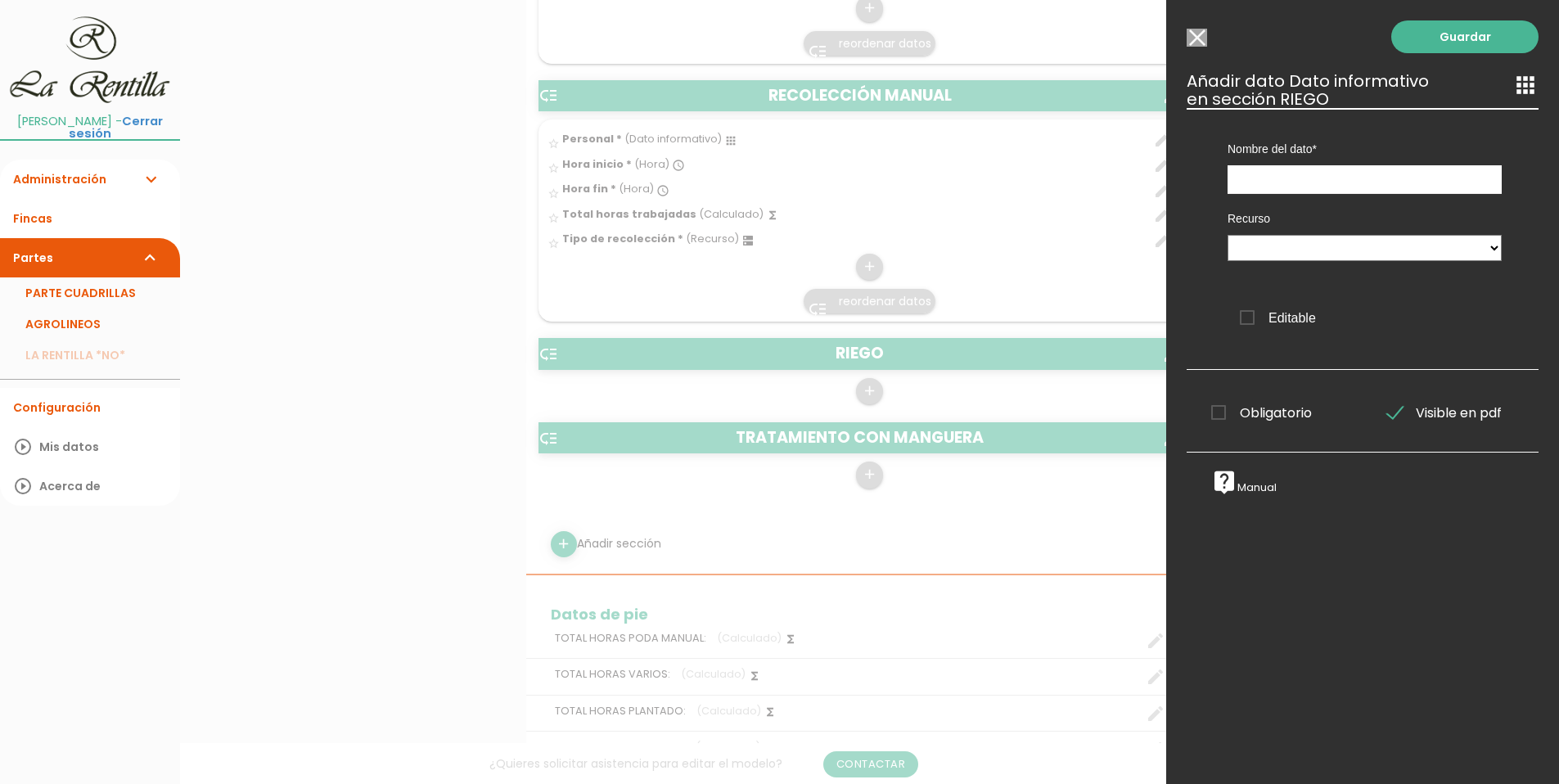
scroll to position [0, 0]
click at [1251, 173] on input "text" at bounding box center [1364, 179] width 274 height 28
type input "p"
type input "Personal"
click at [1486, 247] on select at bounding box center [1364, 247] width 274 height 26
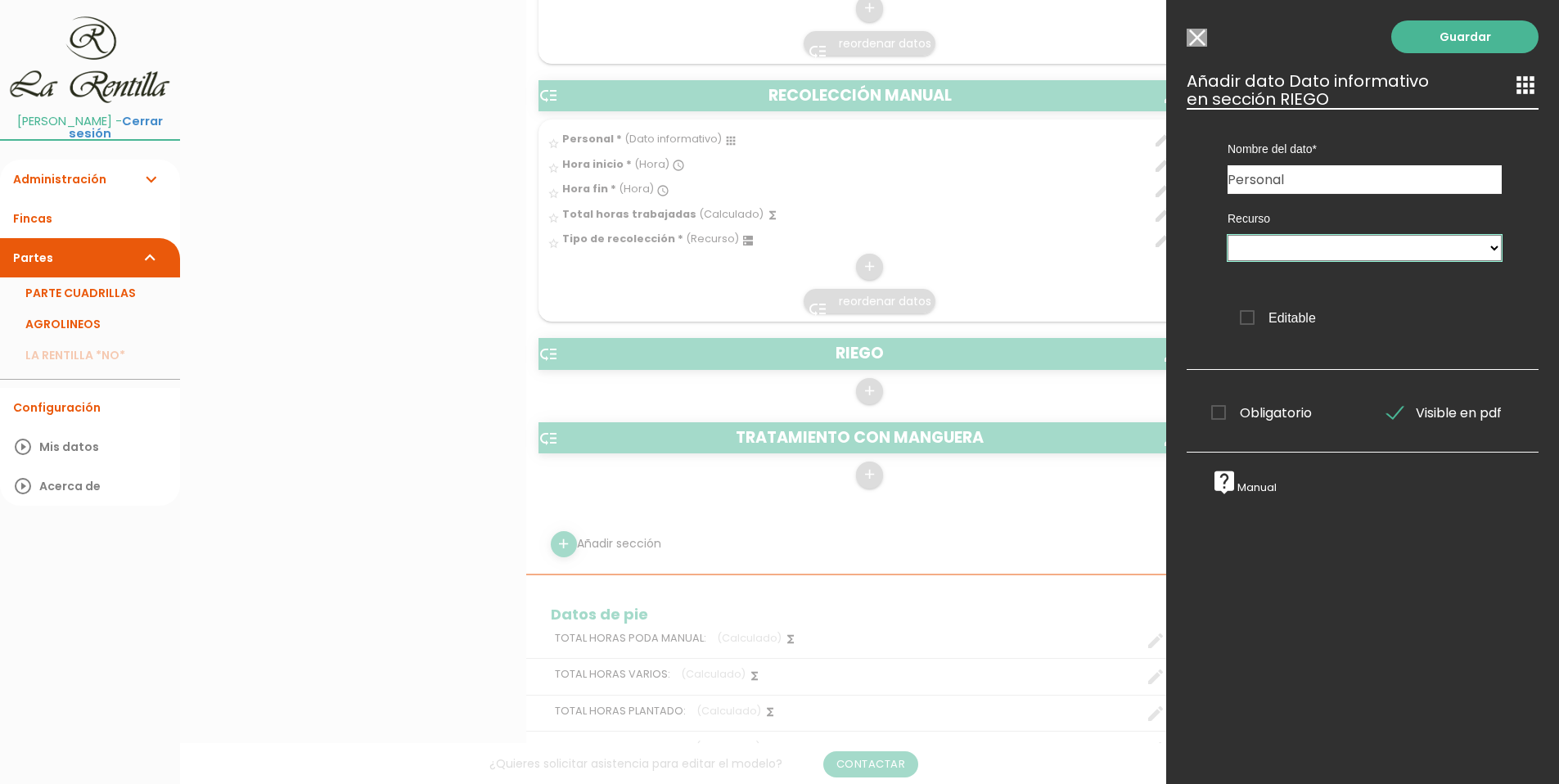
click at [1363, 254] on select at bounding box center [1364, 247] width 274 height 26
click at [1332, 247] on select at bounding box center [1364, 247] width 274 height 26
click at [1248, 317] on span "Editable" at bounding box center [1277, 317] width 76 height 21
click at [0, 0] on input "Editable" at bounding box center [0, 0] width 0 height 0
click at [1223, 422] on span "Obligatorio" at bounding box center [1262, 412] width 101 height 21
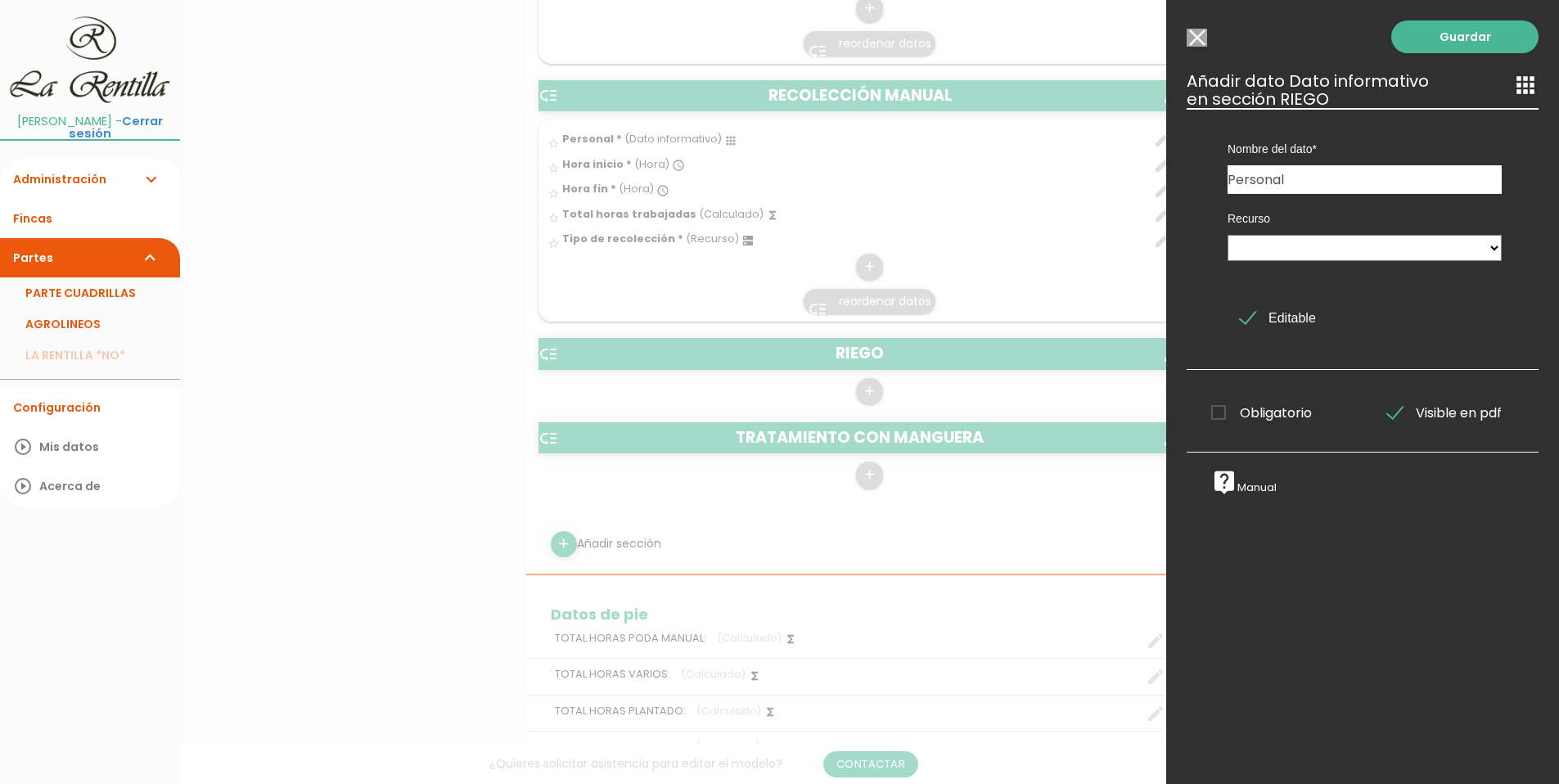
click at [0, 0] on input "Obligatorio" at bounding box center [0, 0] width 0 height 0
click at [1394, 247] on select at bounding box center [1364, 247] width 274 height 26
click at [1393, 246] on select at bounding box center [1364, 247] width 274 height 26
click at [1448, 41] on link "Guardar" at bounding box center [1465, 37] width 147 height 32
click at [1437, 35] on link "Guardar" at bounding box center [1465, 37] width 147 height 32
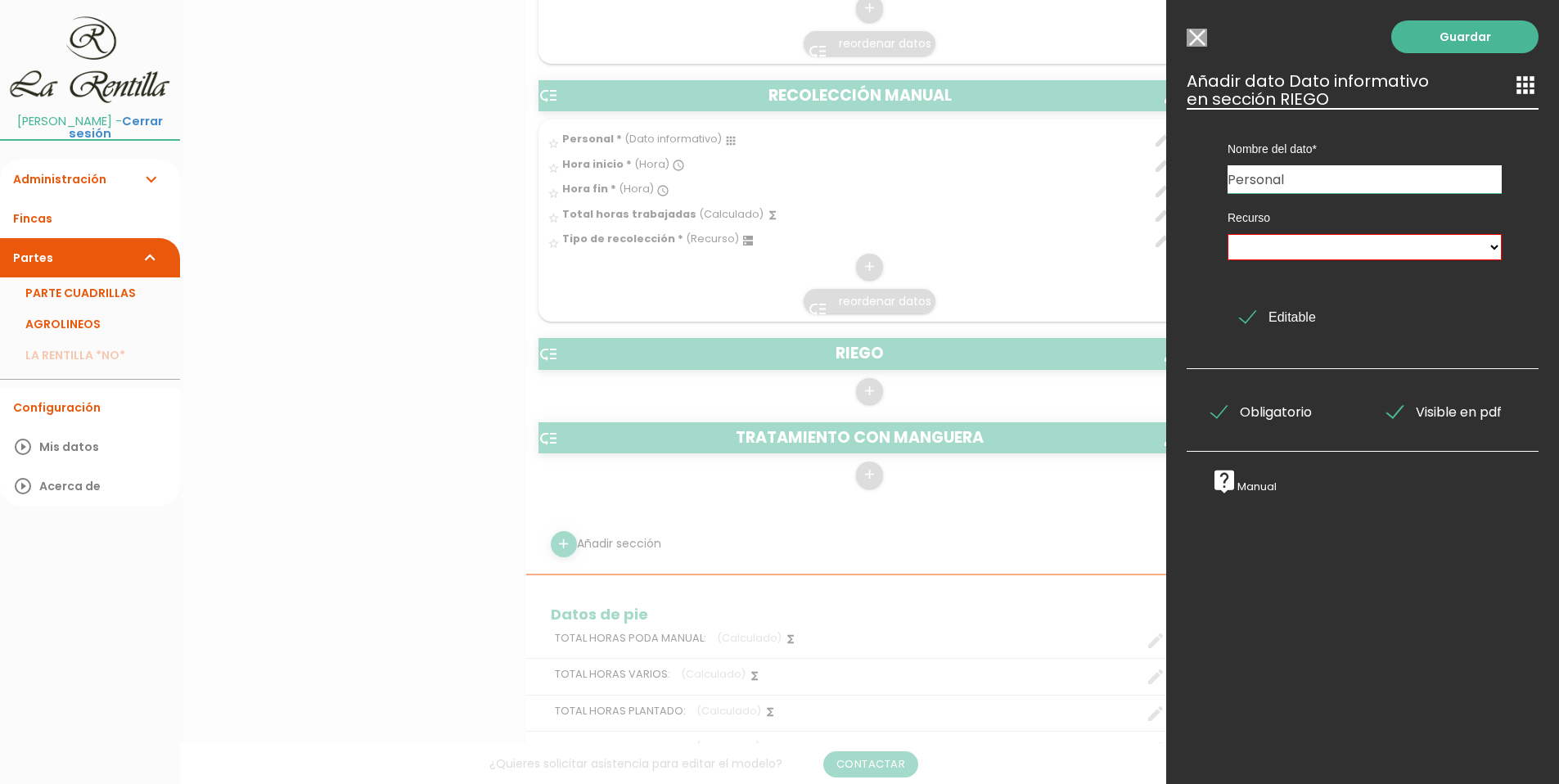
drag, startPoint x: 1424, startPoint y: 347, endPoint x: 1400, endPoint y: 316, distance: 39.2
click at [1423, 346] on div "Nombre del dato Personal Personal Personal Personal Personal Hora inicio Hora i…" at bounding box center [1362, 238] width 352 height 261
click at [1349, 263] on div "Recurso" at bounding box center [1365, 232] width 299 height 79
click at [1319, 242] on select at bounding box center [1364, 247] width 274 height 26
drag, startPoint x: 1311, startPoint y: 239, endPoint x: 1272, endPoint y: 211, distance: 48.0
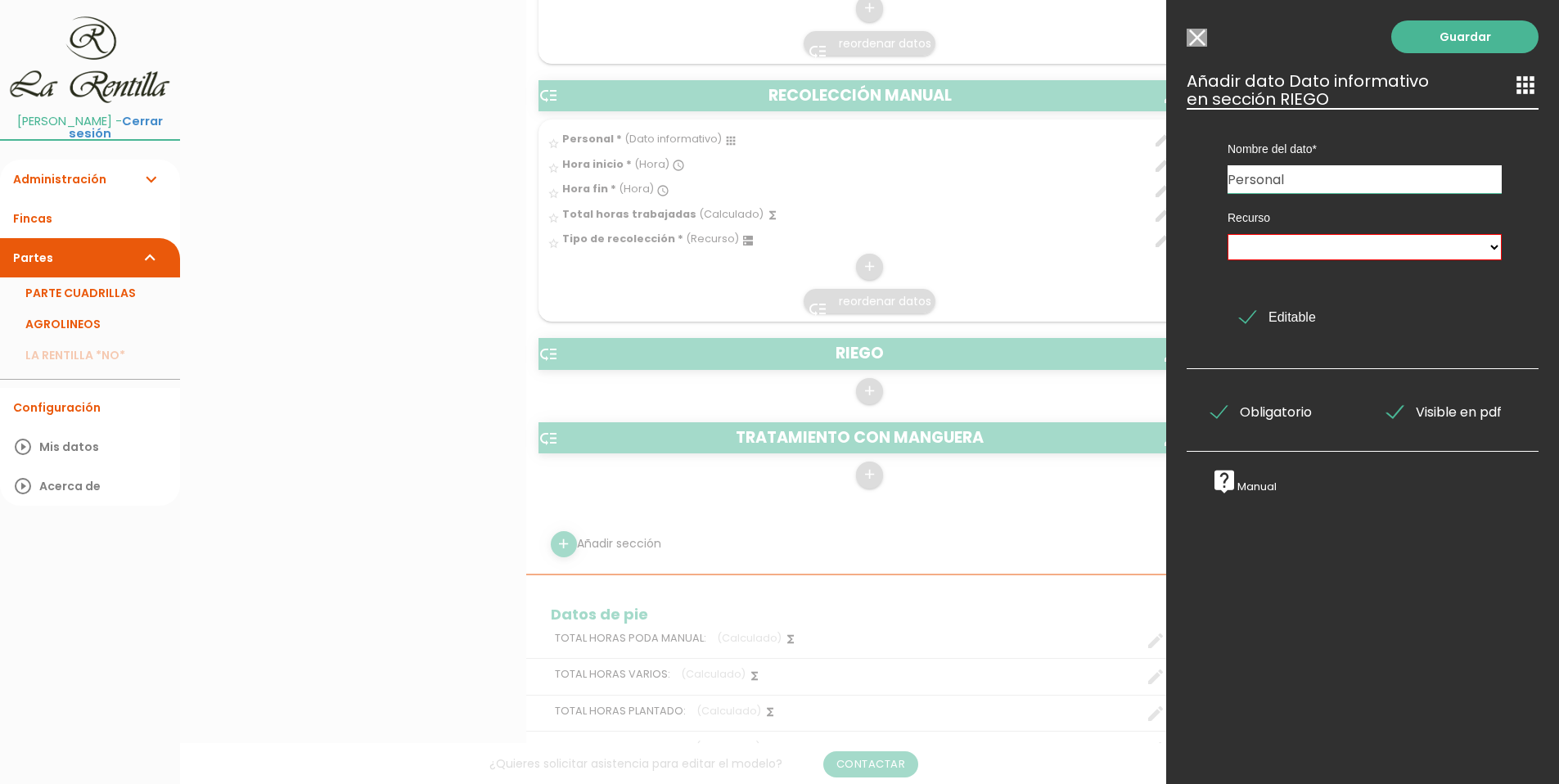
click at [1272, 211] on label "Recurso" at bounding box center [1364, 217] width 274 height 17
click at [1197, 43] on input "Seleccionar todos los usuarios" at bounding box center [1197, 37] width 21 height 18
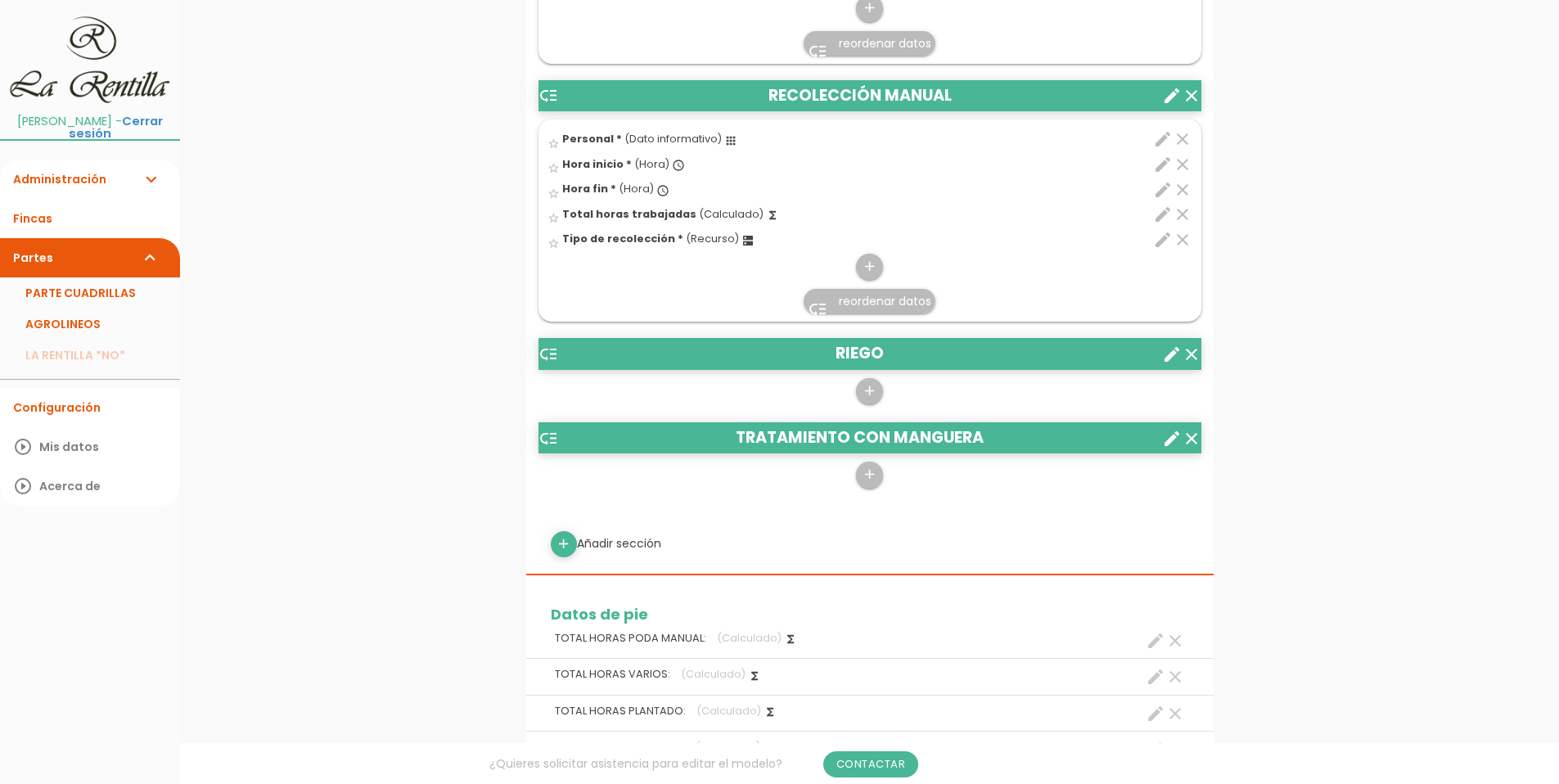
click at [1161, 134] on icon "edit" at bounding box center [1163, 139] width 20 height 20
select select "4859"
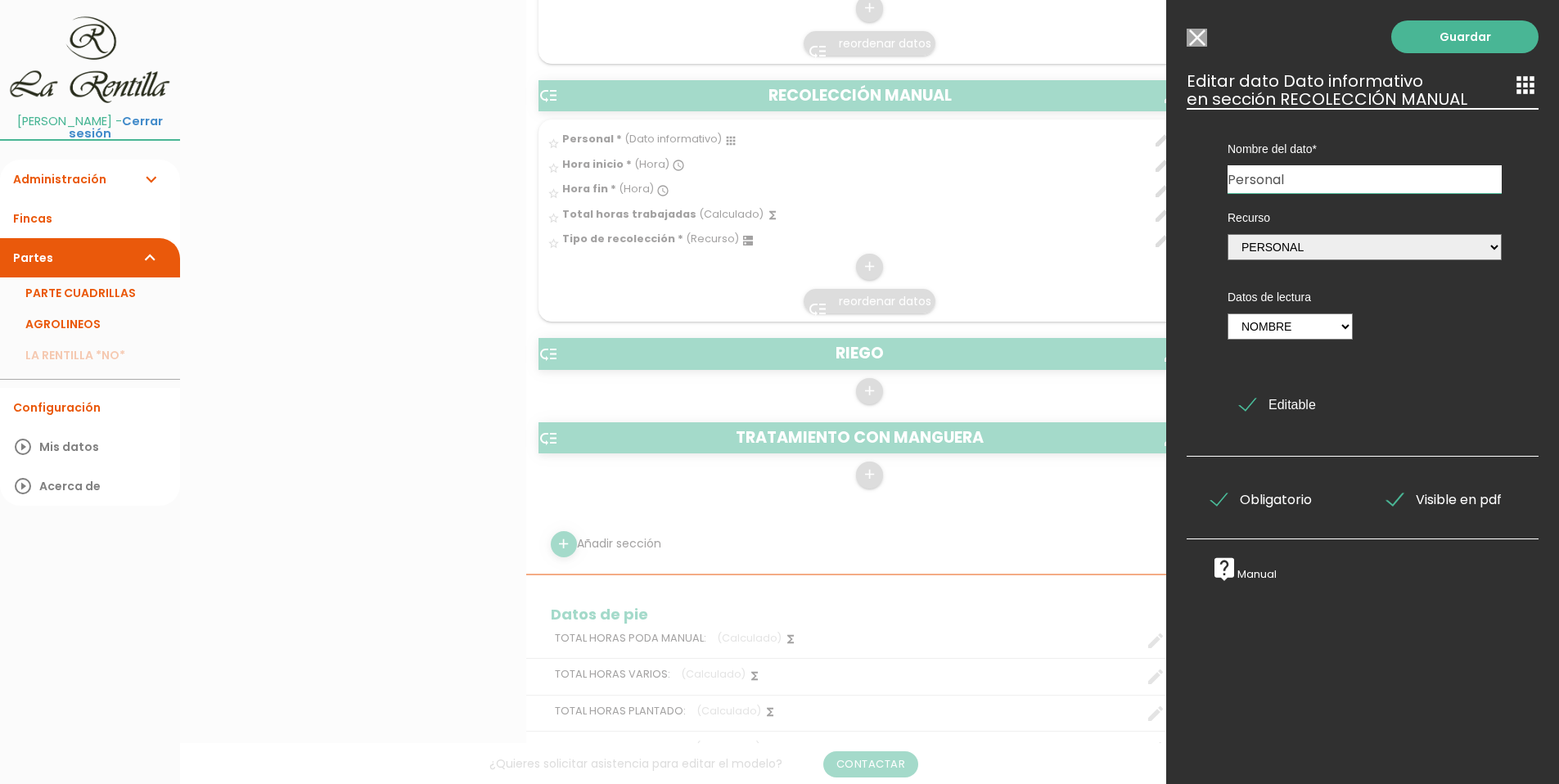
click at [1196, 30] on input "Seleccionar todos los usuarios" at bounding box center [1197, 37] width 21 height 18
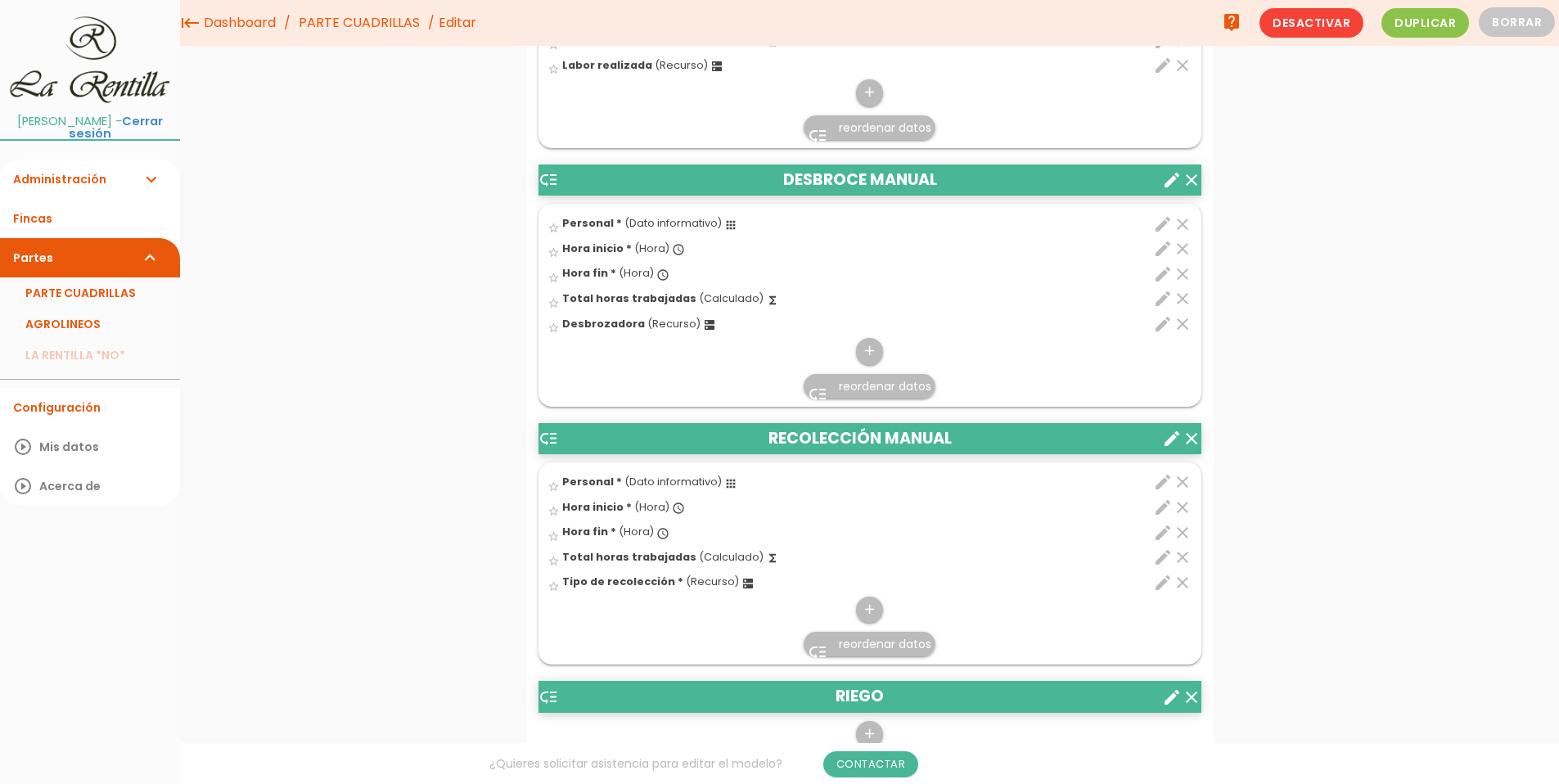
scroll to position [1238, 0]
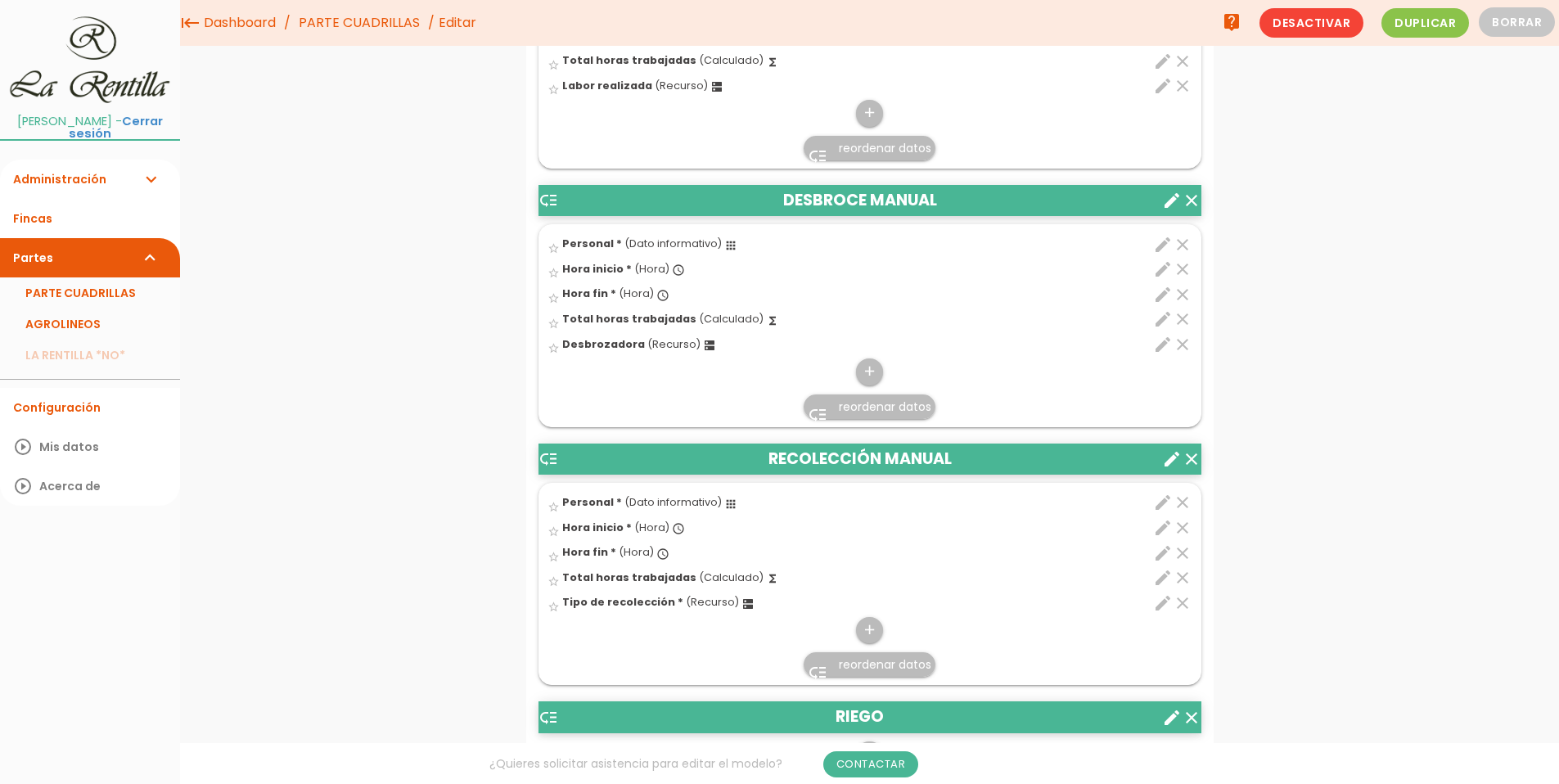
click at [1164, 252] on icon "edit" at bounding box center [1163, 245] width 20 height 20
select select "4859"
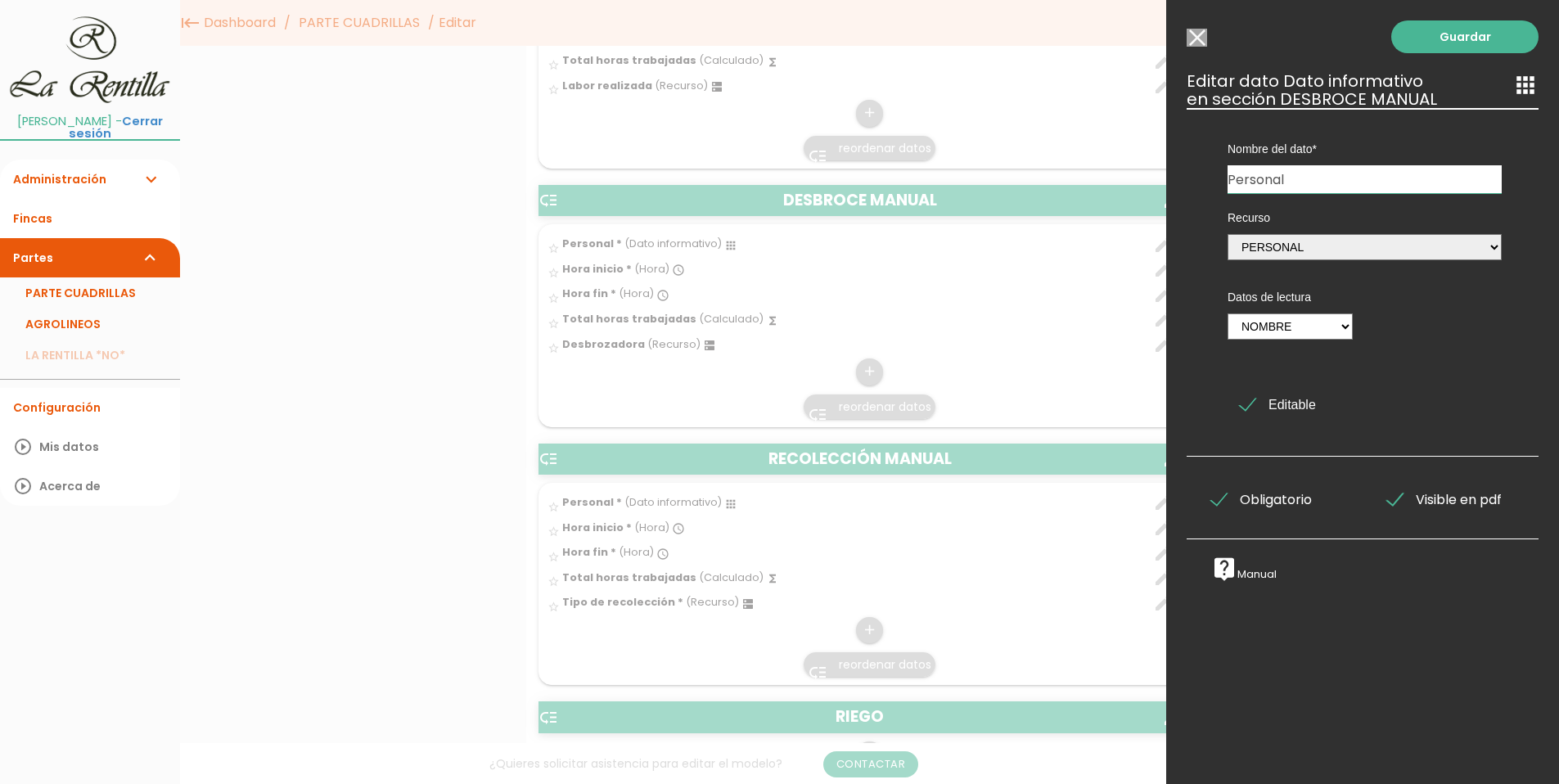
click at [1464, 169] on input "Personal" at bounding box center [1364, 178] width 274 height 27
click at [1198, 32] on input "Seleccionar todos los usuarios" at bounding box center [1197, 37] width 21 height 18
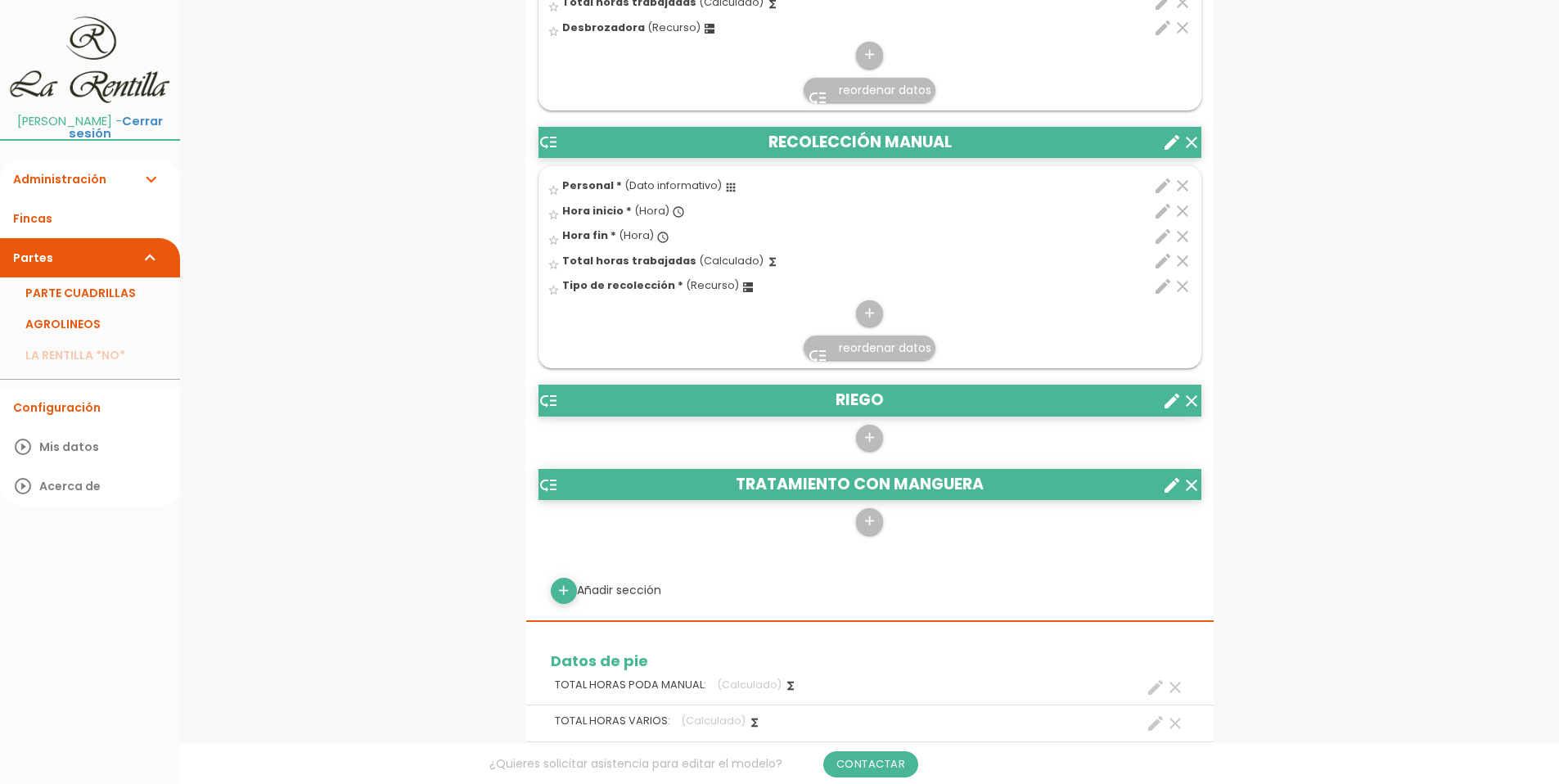
scroll to position [1647, 0]
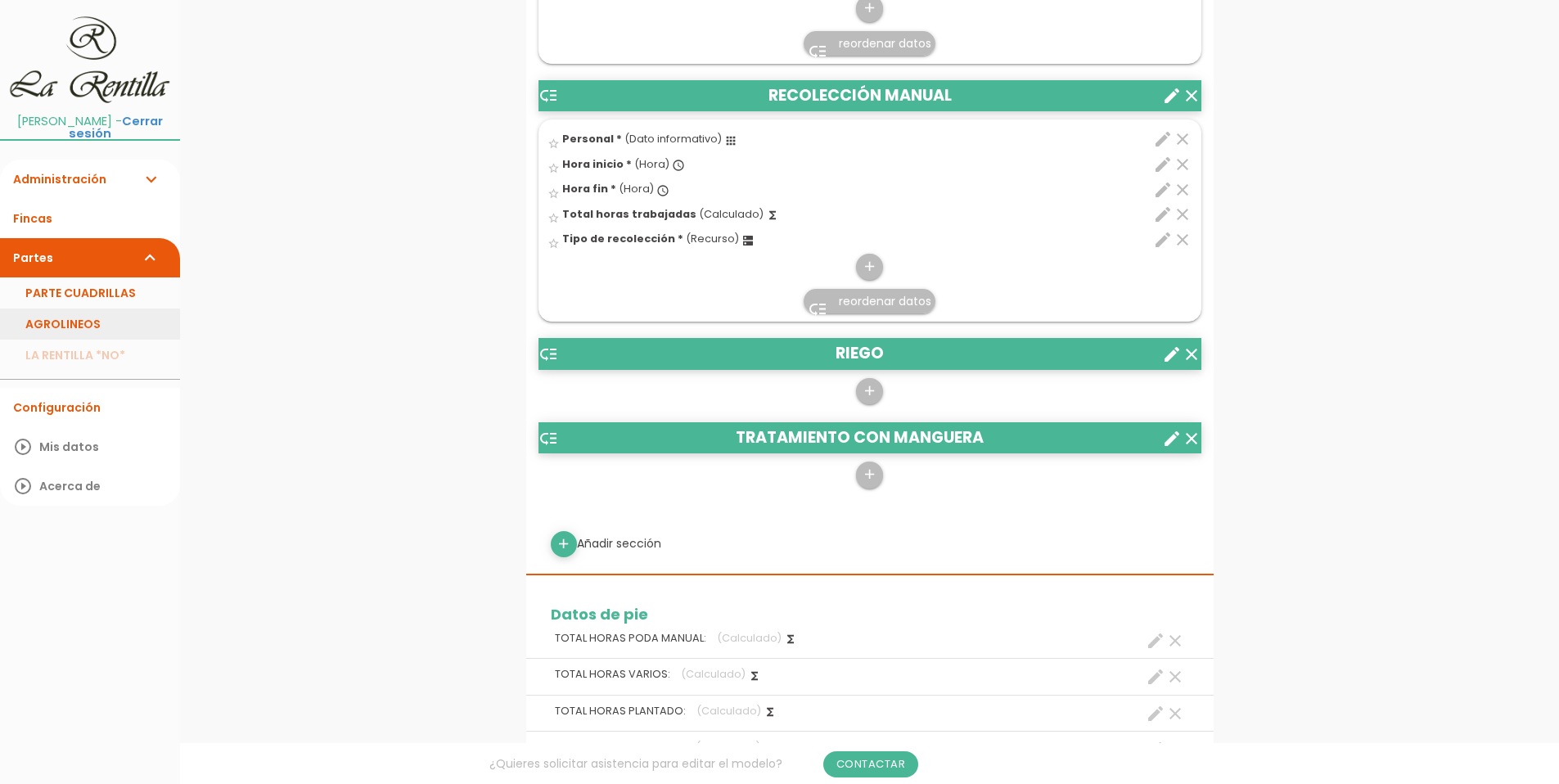
click at [53, 308] on link "AGROLINEOS" at bounding box center [90, 323] width 180 height 31
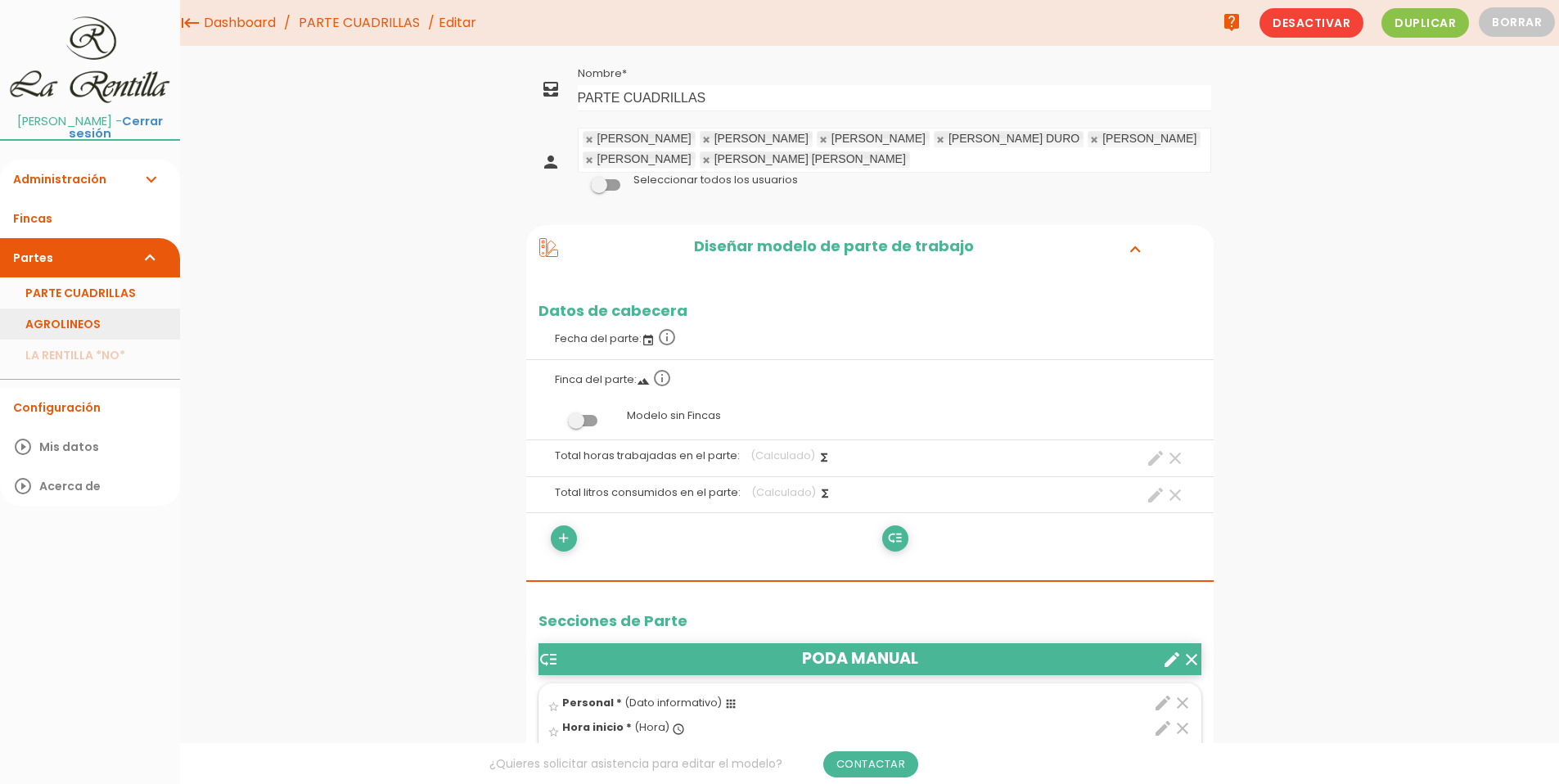
click at [86, 308] on link "AGROLINEOS" at bounding box center [90, 323] width 180 height 31
